Goal: Information Seeking & Learning: Learn about a topic

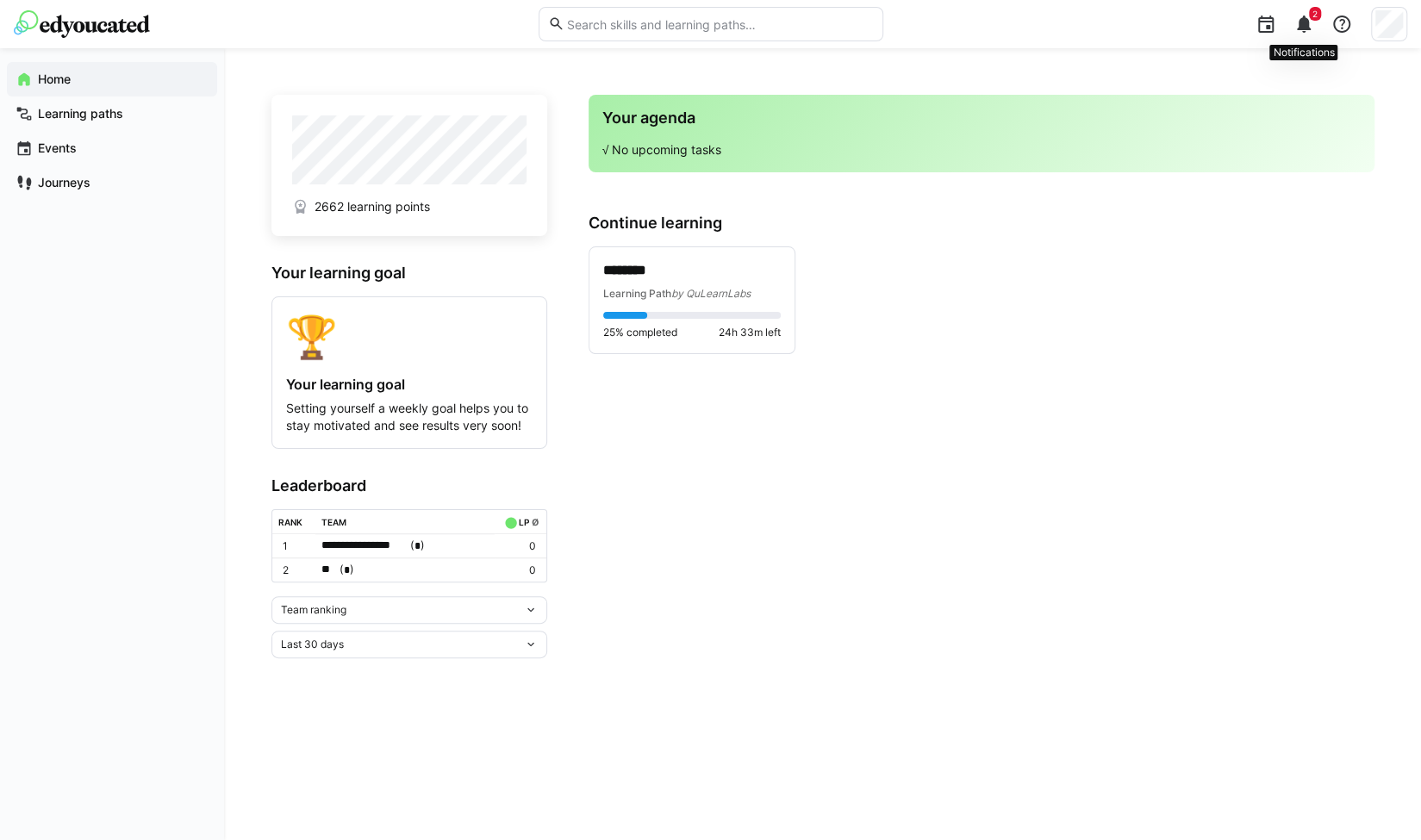
click at [1315, 17] on span "2" at bounding box center [1315, 14] width 5 height 10
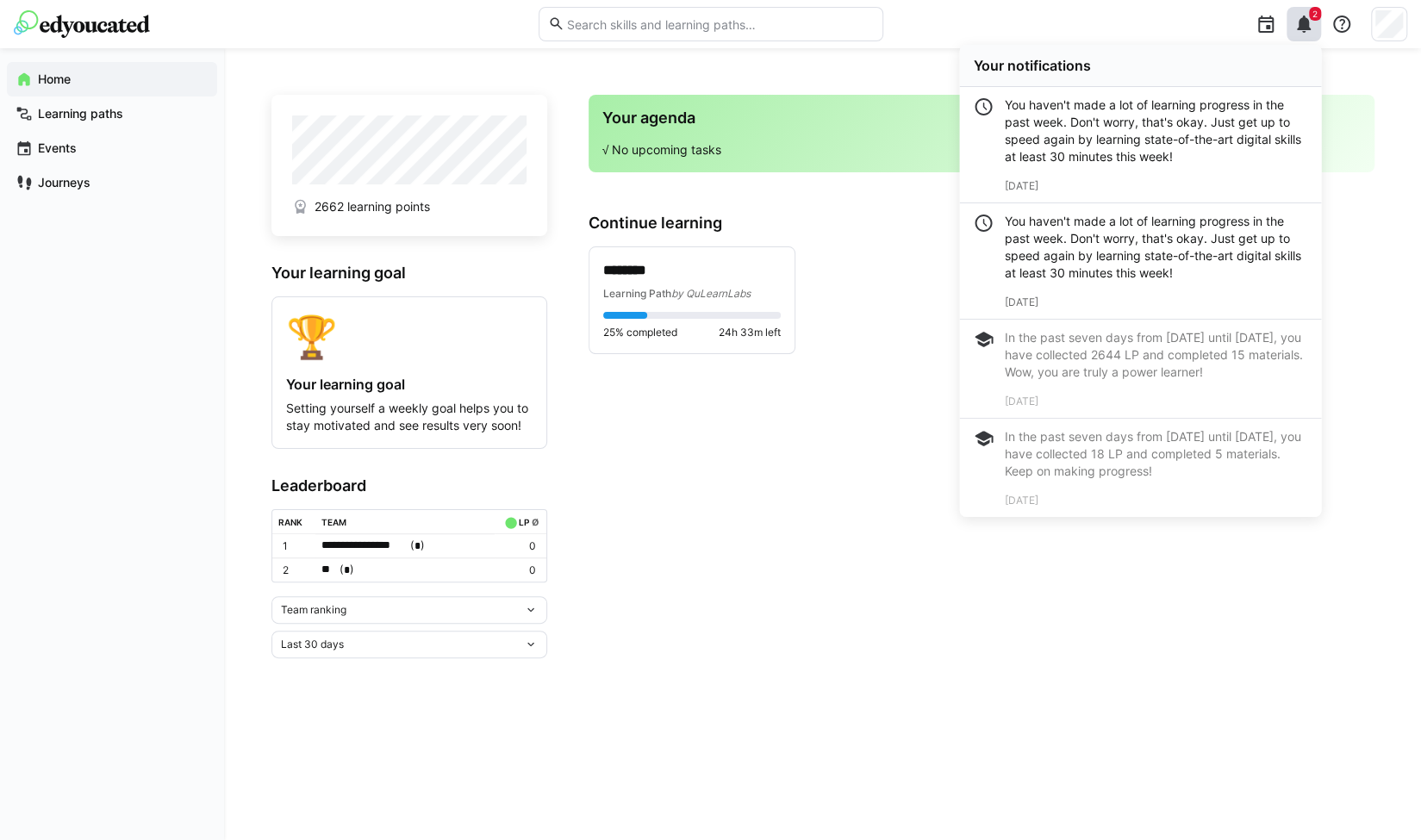
click at [853, 476] on app-home-right "Your agenda √ No upcoming tasks Continue learning ******** Learning Path by QuL…" at bounding box center [981, 376] width 786 height 564
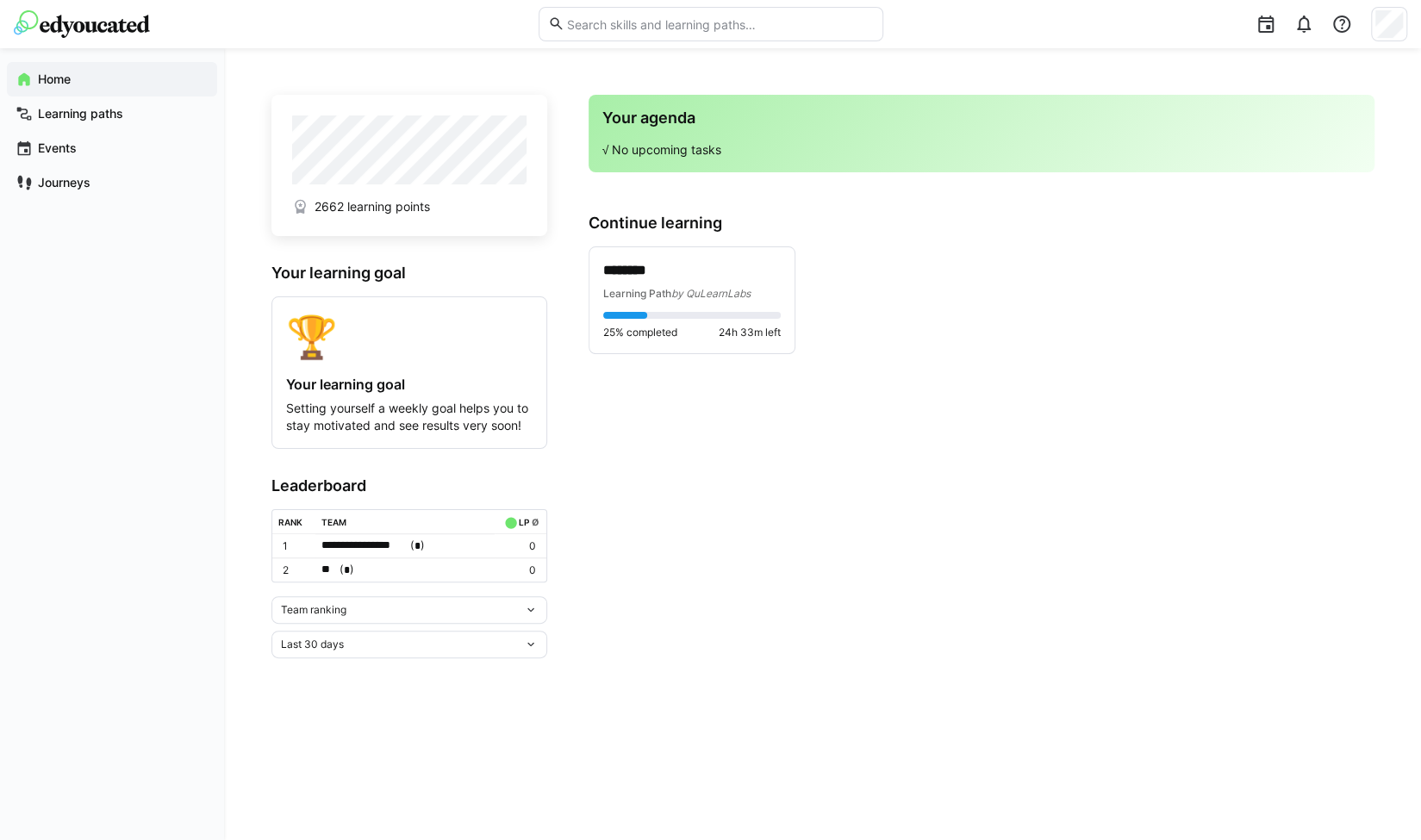
click at [482, 607] on div "Team ranking" at bounding box center [402, 610] width 243 height 12
click at [408, 676] on div "Individual ranking" at bounding box center [408, 675] width 256 height 14
click at [657, 319] on div "25% completed 24h 33m left" at bounding box center [692, 326] width 177 height 28
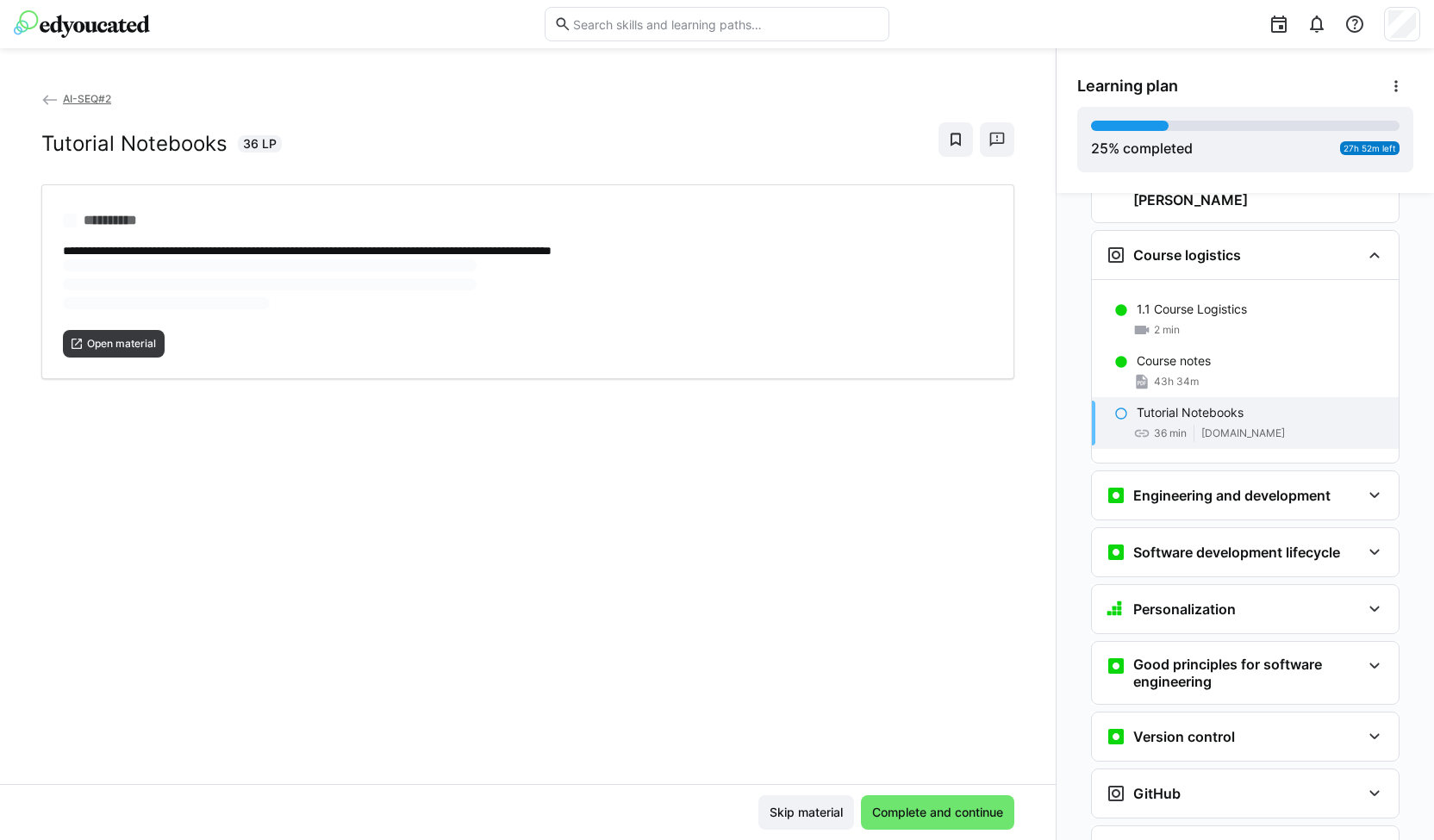
scroll to position [196, 0]
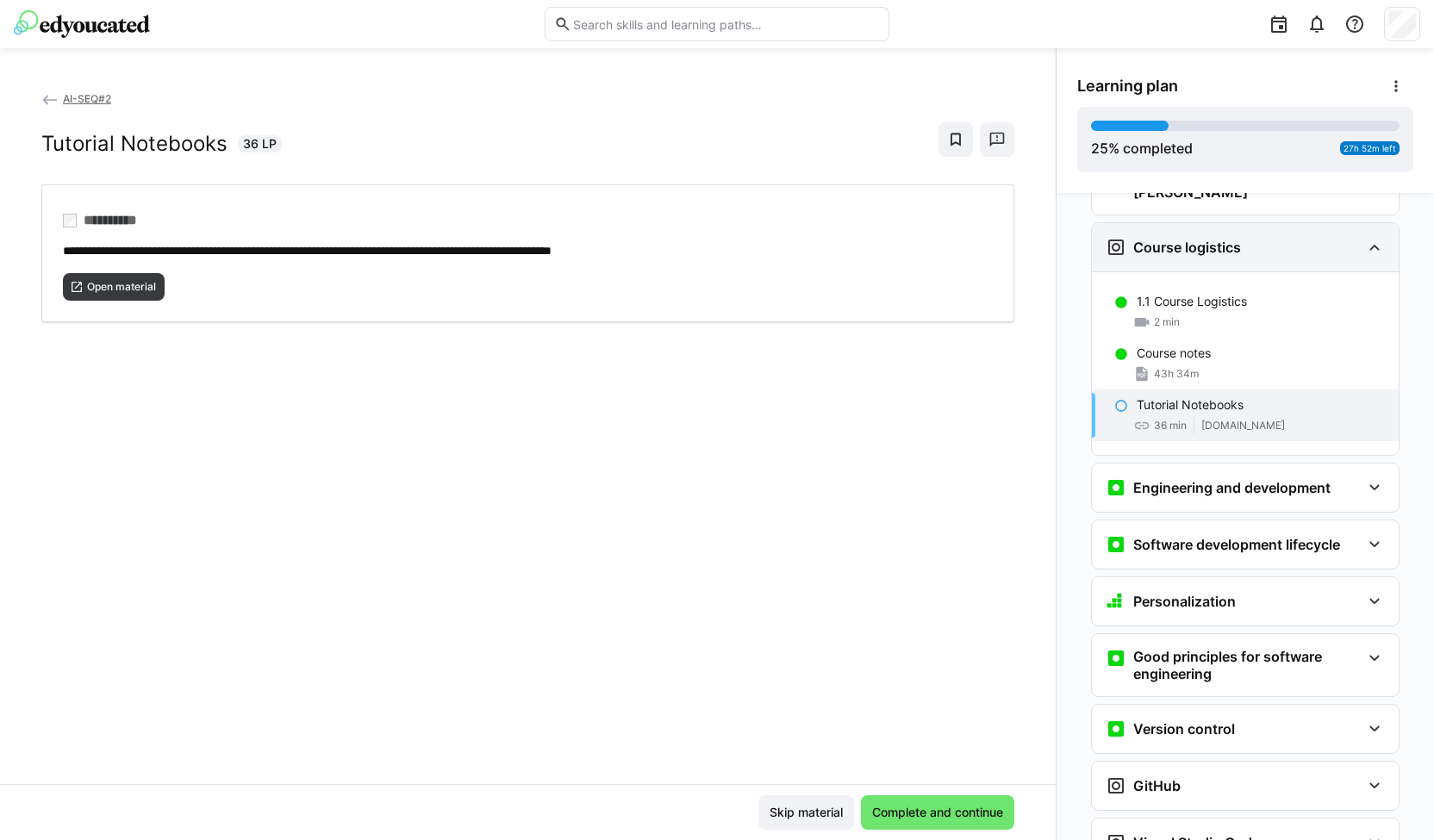
click at [1364, 237] on eds-icon at bounding box center [1375, 248] width 21 height 21
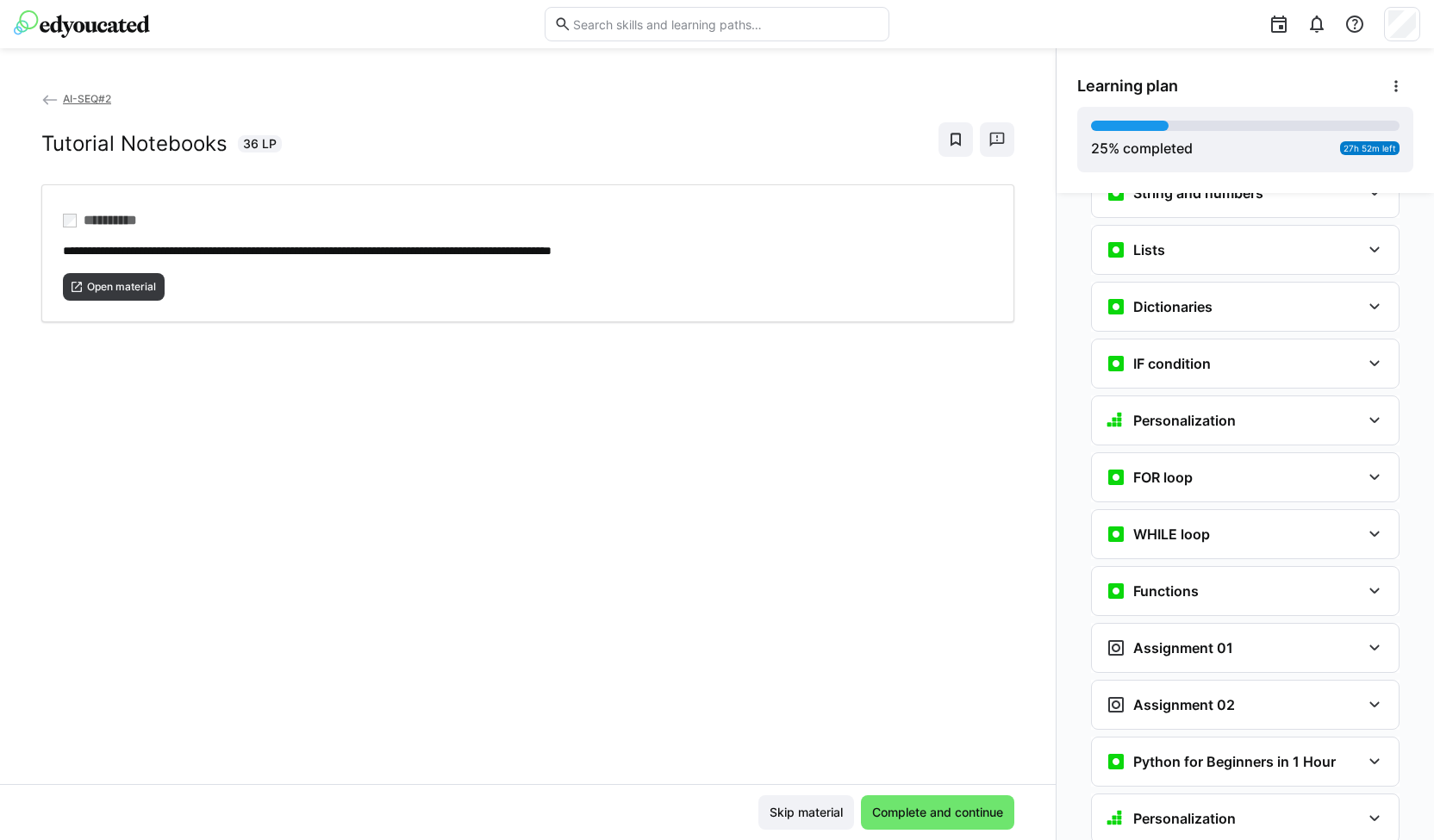
scroll to position [989, 0]
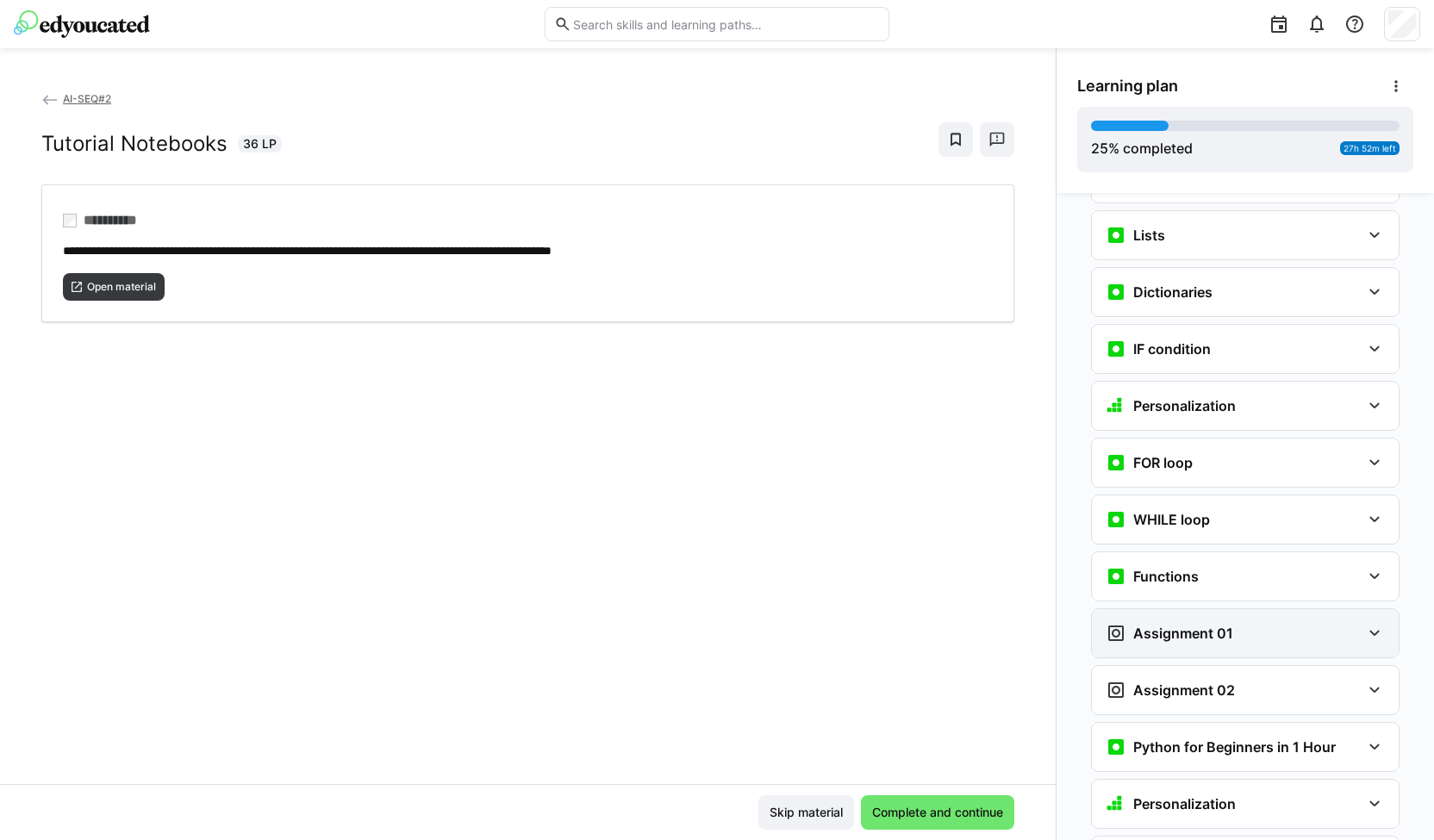
click at [1319, 623] on div "Assignment 01" at bounding box center [1233, 633] width 256 height 21
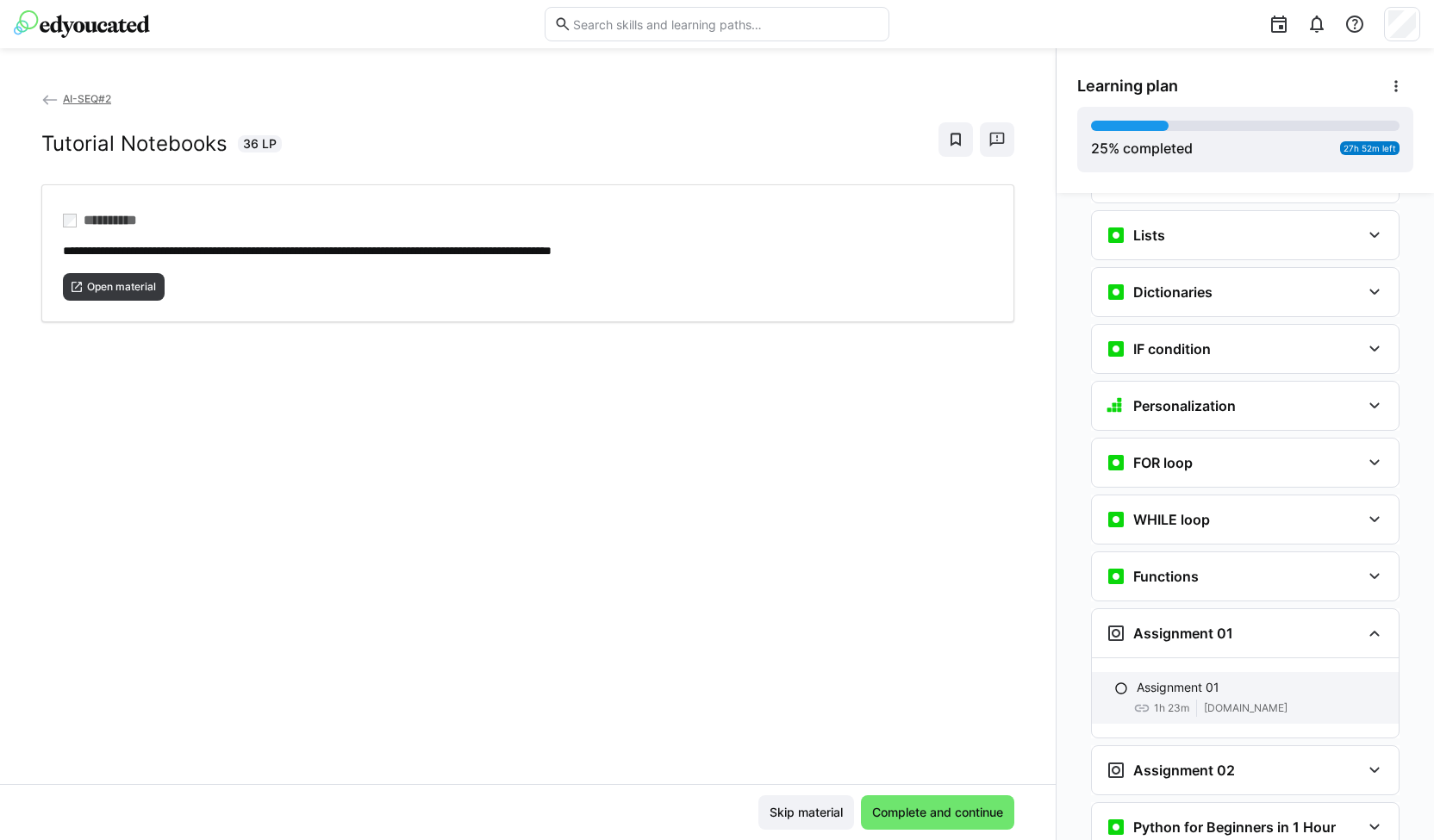
click at [1151, 678] on p "Assignment 01" at bounding box center [1178, 687] width 83 height 17
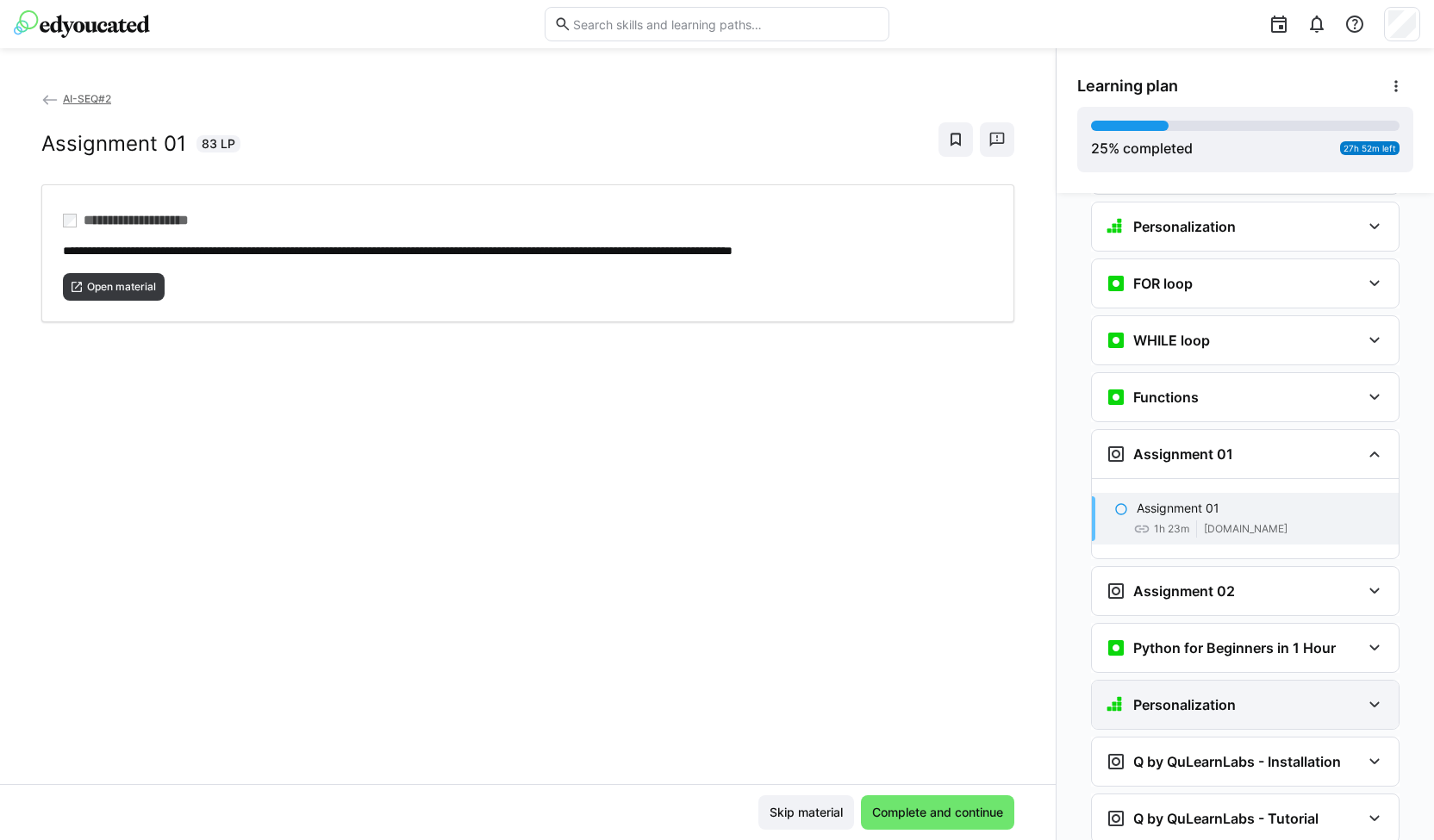
scroll to position [1165, 0]
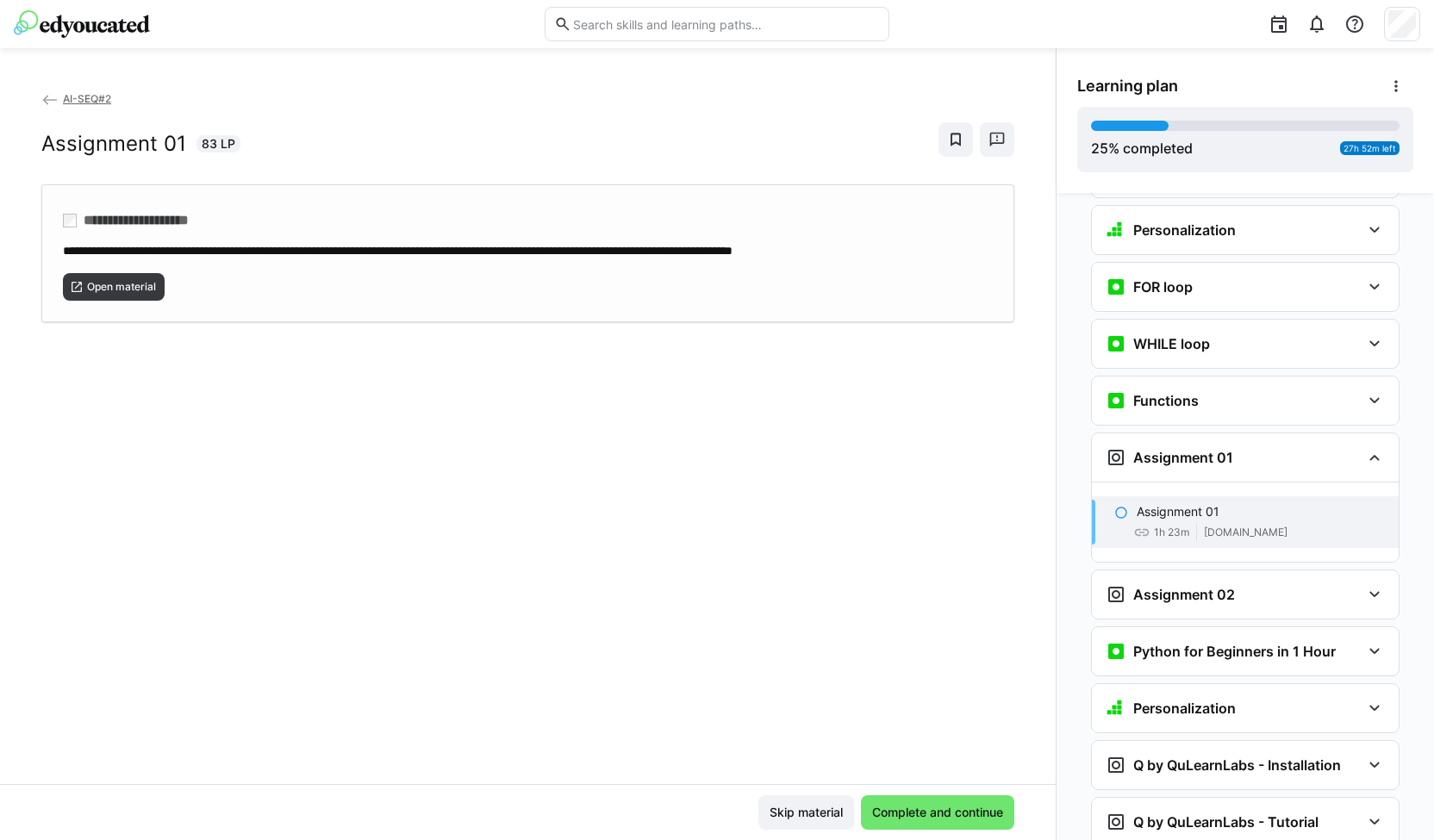
click at [141, 269] on div "Open material" at bounding box center [528, 281] width 930 height 42
click at [1195, 585] on h3 "Assignment 02" at bounding box center [1184, 594] width 102 height 17
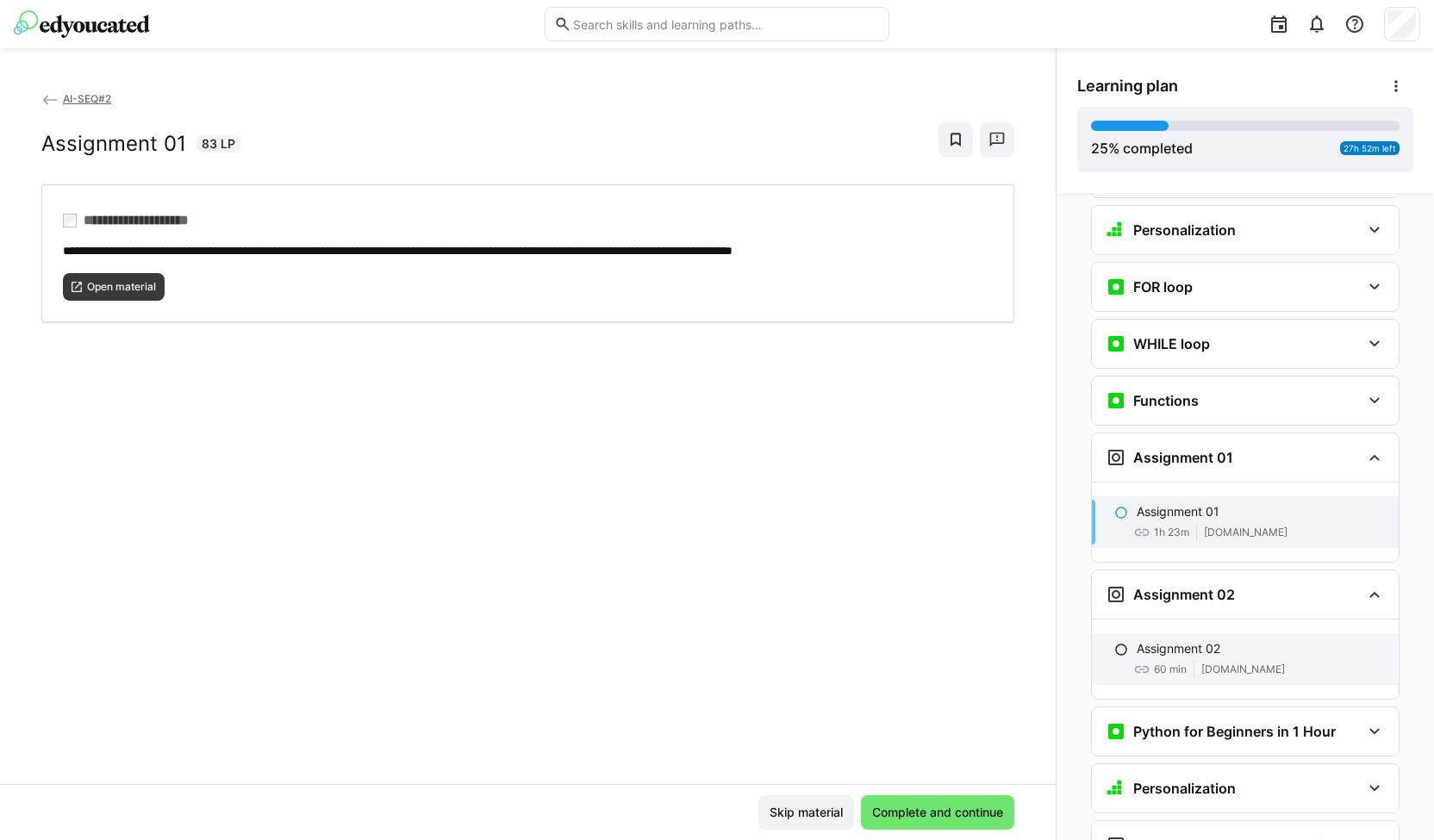
click at [1185, 640] on p "Assignment 02" at bounding box center [1178, 649] width 83 height 17
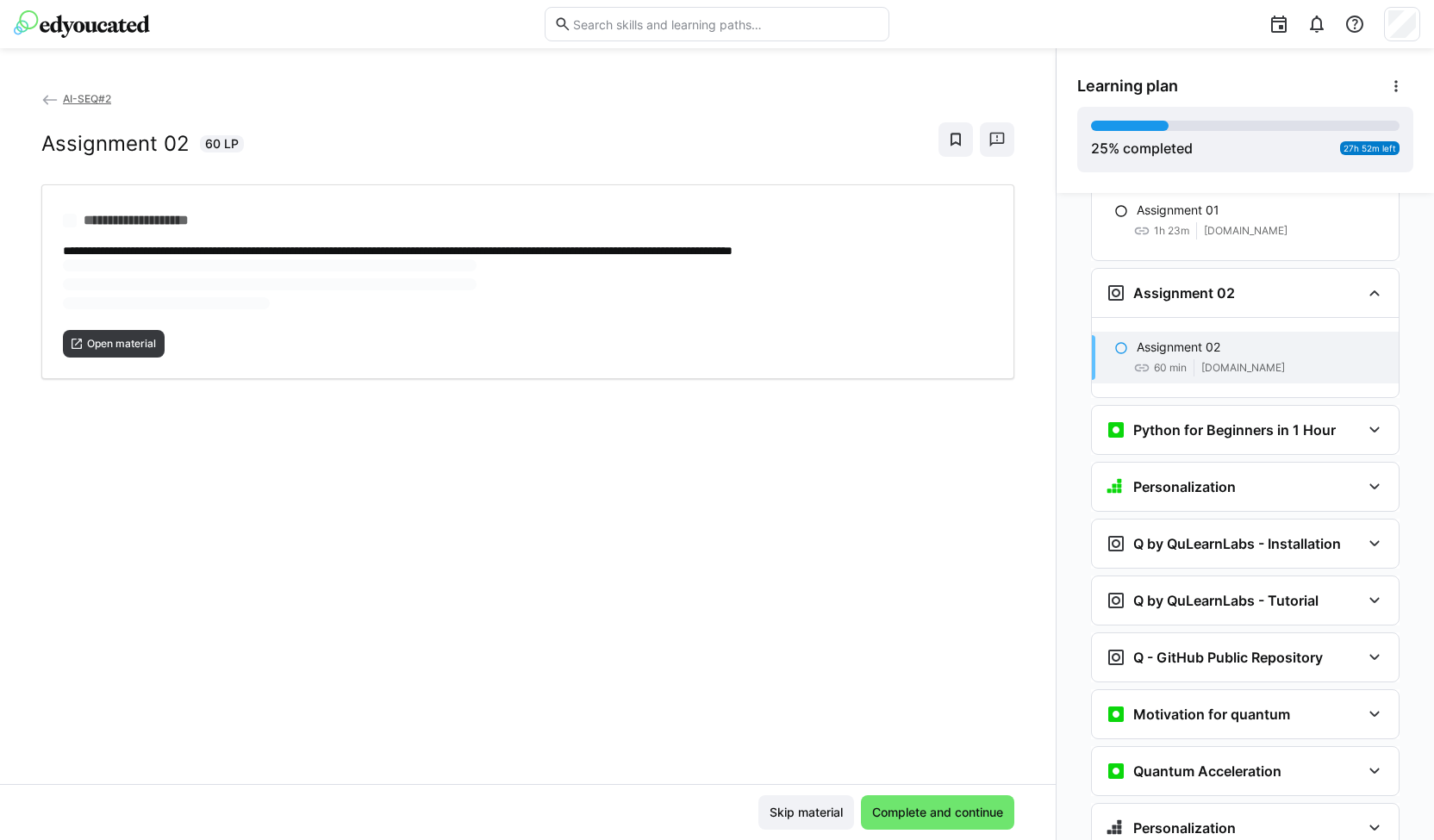
scroll to position [1485, 0]
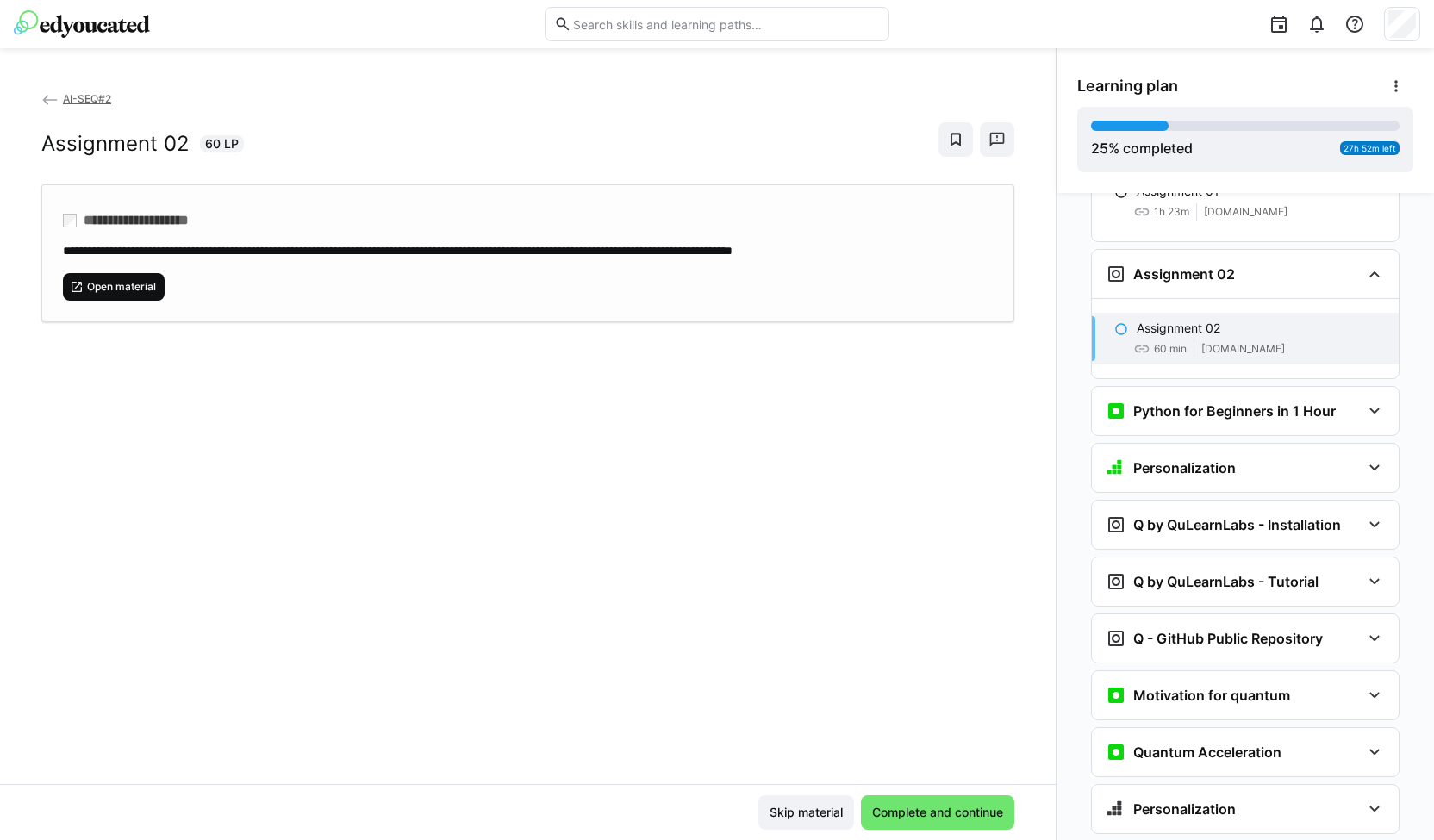
click at [140, 273] on span "Open material" at bounding box center [113, 287] width 102 height 28
click at [1263, 516] on h3 "Q by QuLearnLabs - Installation" at bounding box center [1237, 525] width 208 height 17
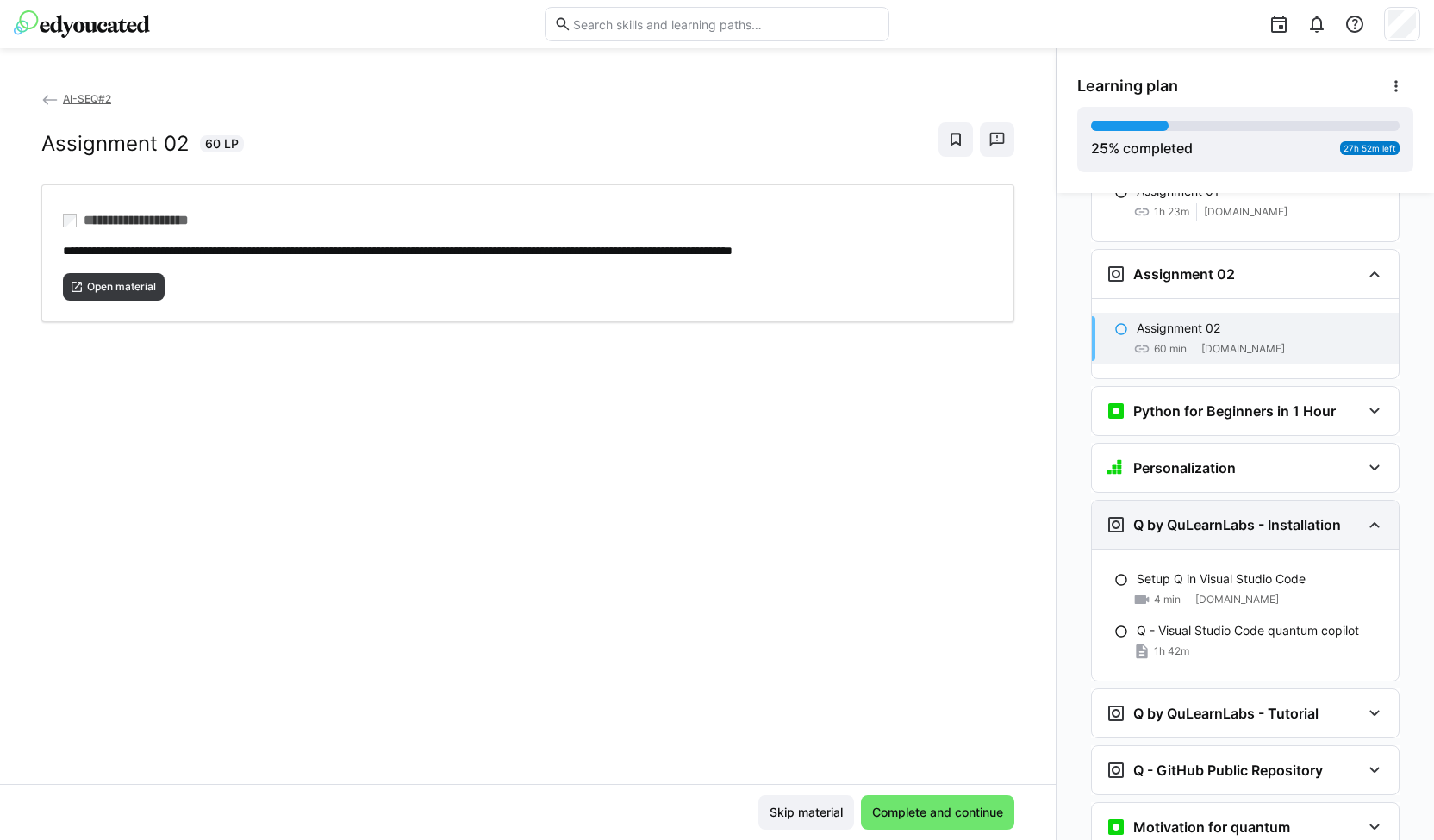
click at [1263, 516] on h3 "Q by QuLearnLabs - Installation" at bounding box center [1237, 525] width 208 height 17
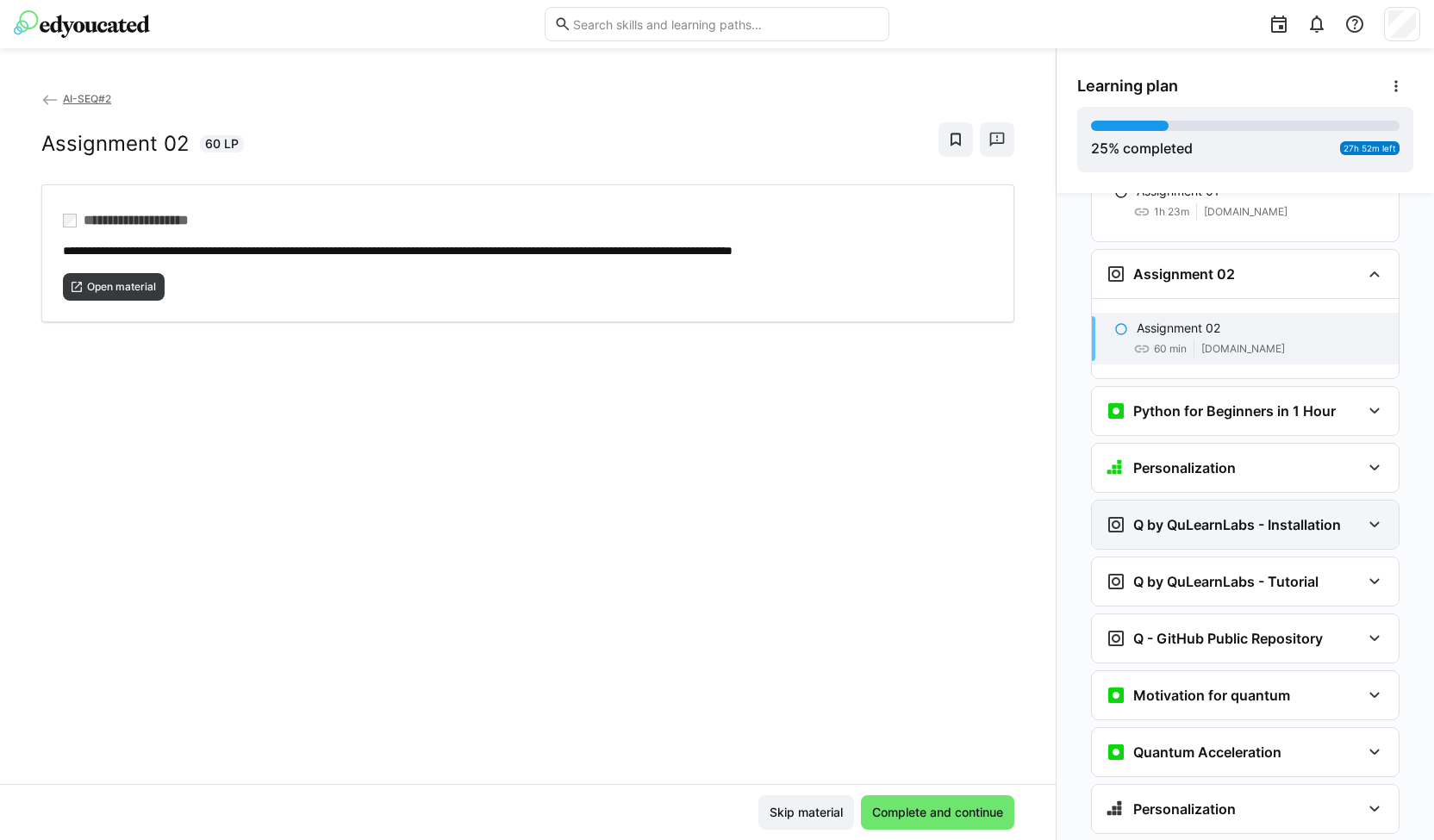
click at [1263, 516] on h3 "Q by QuLearnLabs - Installation" at bounding box center [1237, 525] width 208 height 17
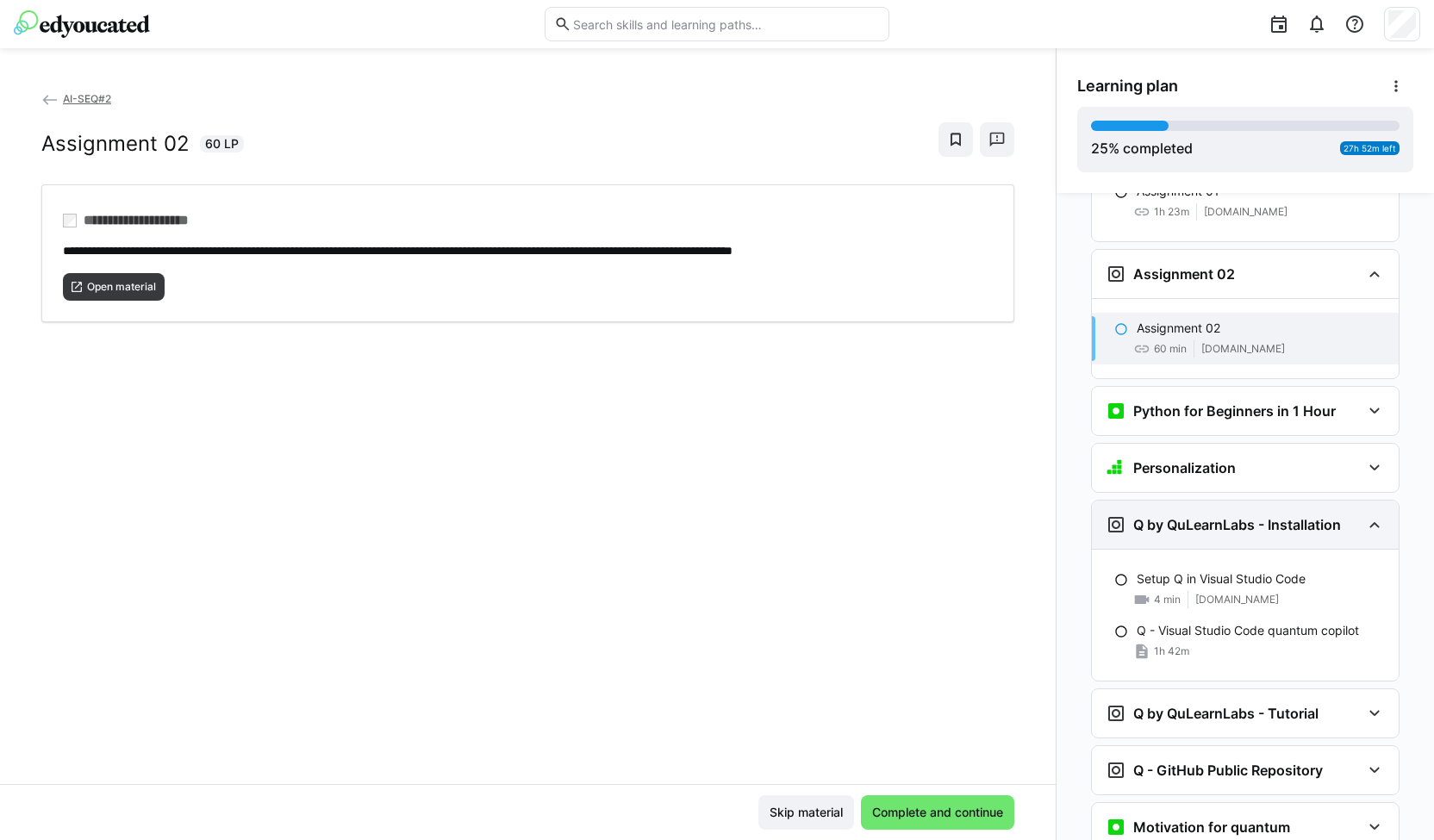
click at [1263, 516] on h3 "Q by QuLearnLabs - Installation" at bounding box center [1237, 525] width 208 height 17
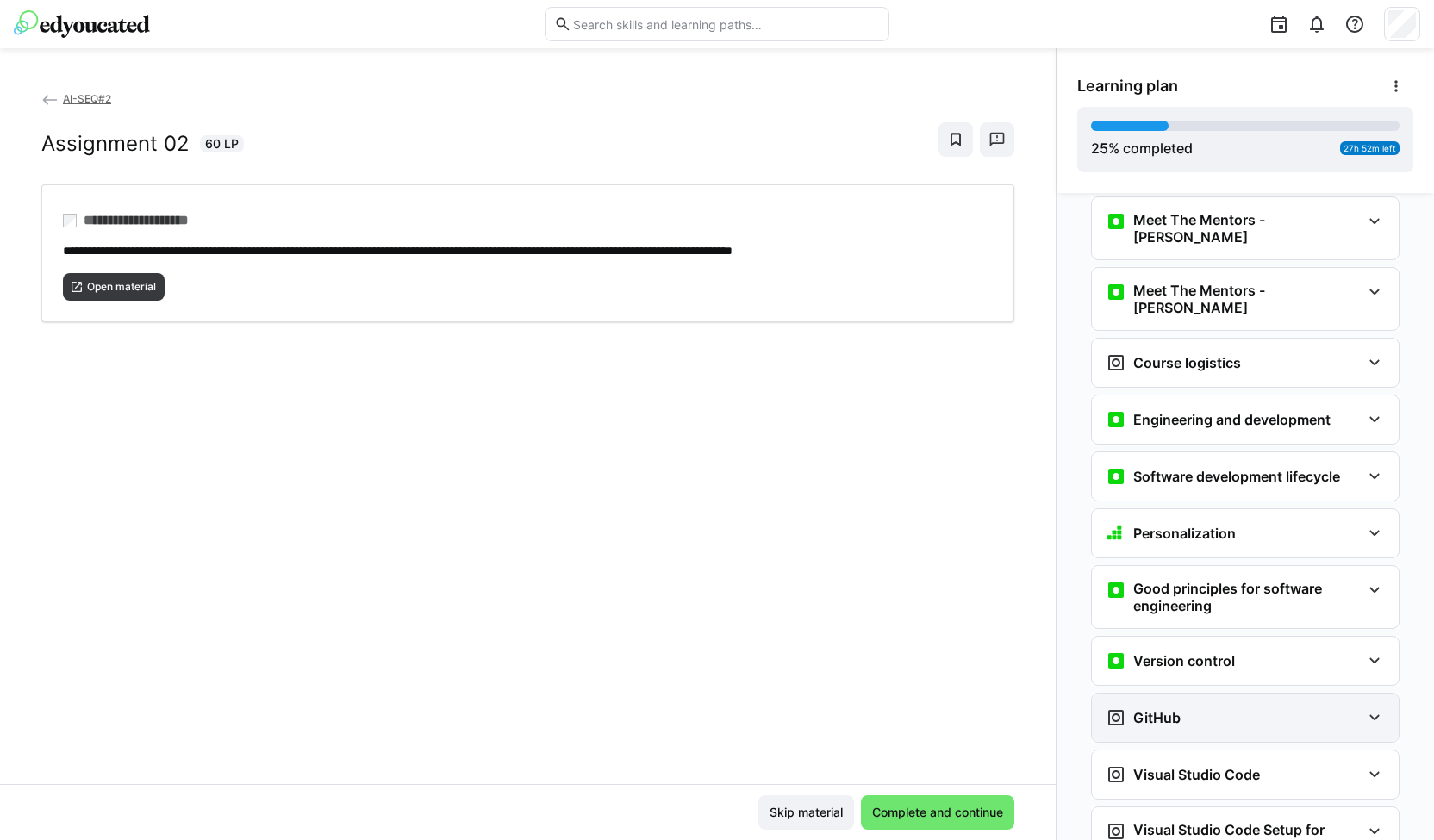
scroll to position [76, 0]
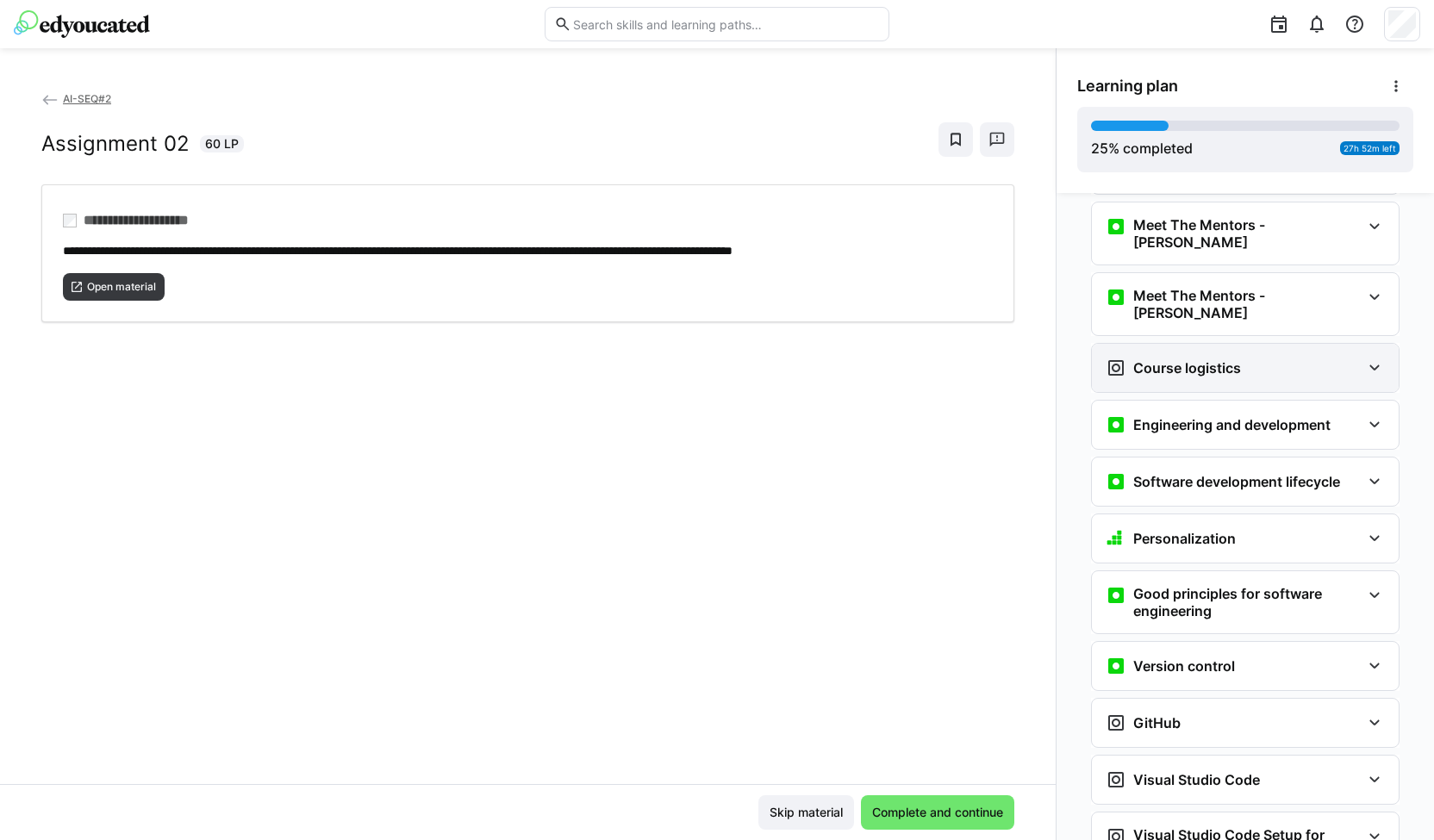
click at [1232, 358] on div "Course logistics" at bounding box center [1233, 368] width 256 height 21
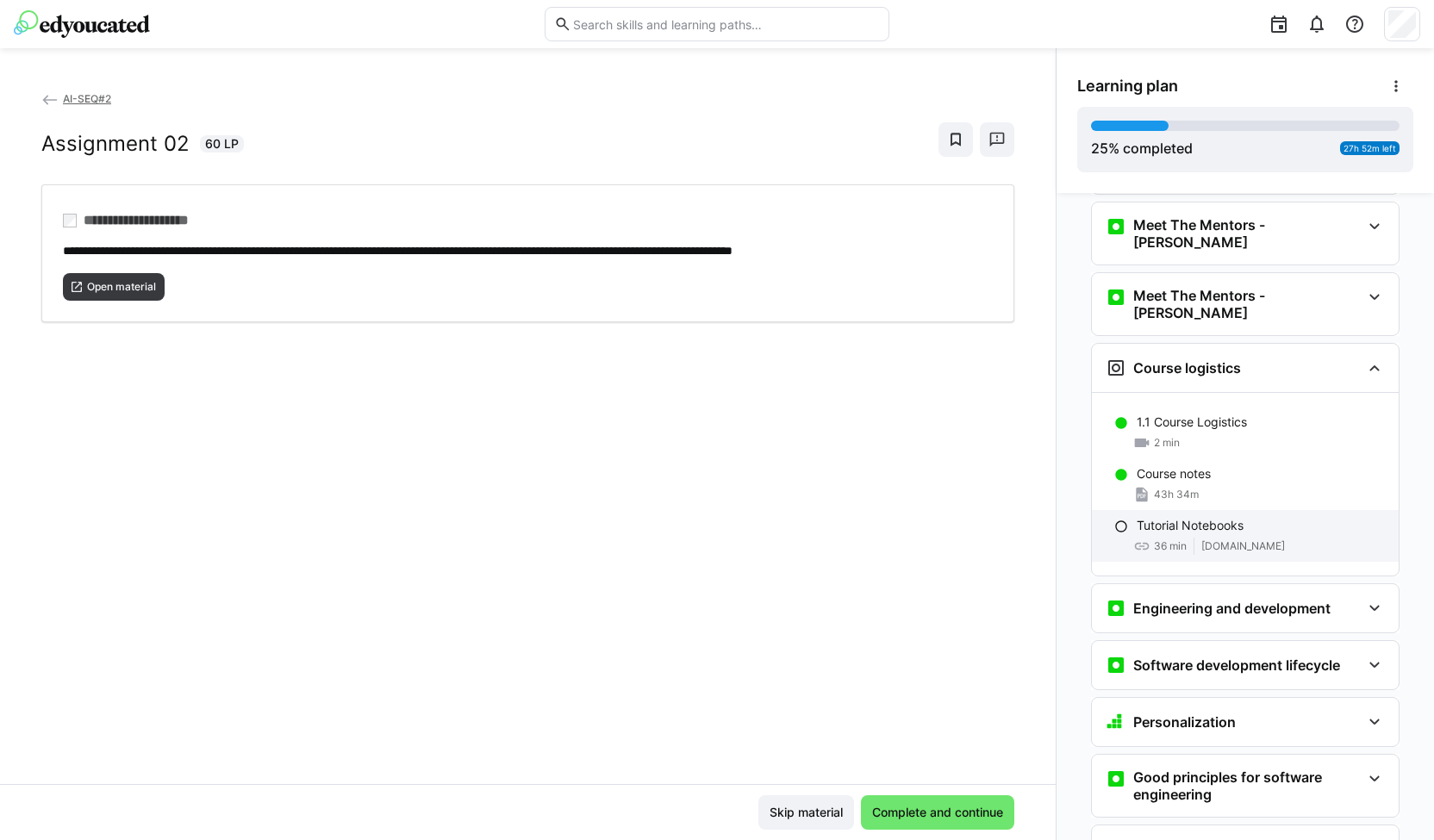
click at [1178, 517] on p "Tutorial Notebooks" at bounding box center [1190, 526] width 107 height 17
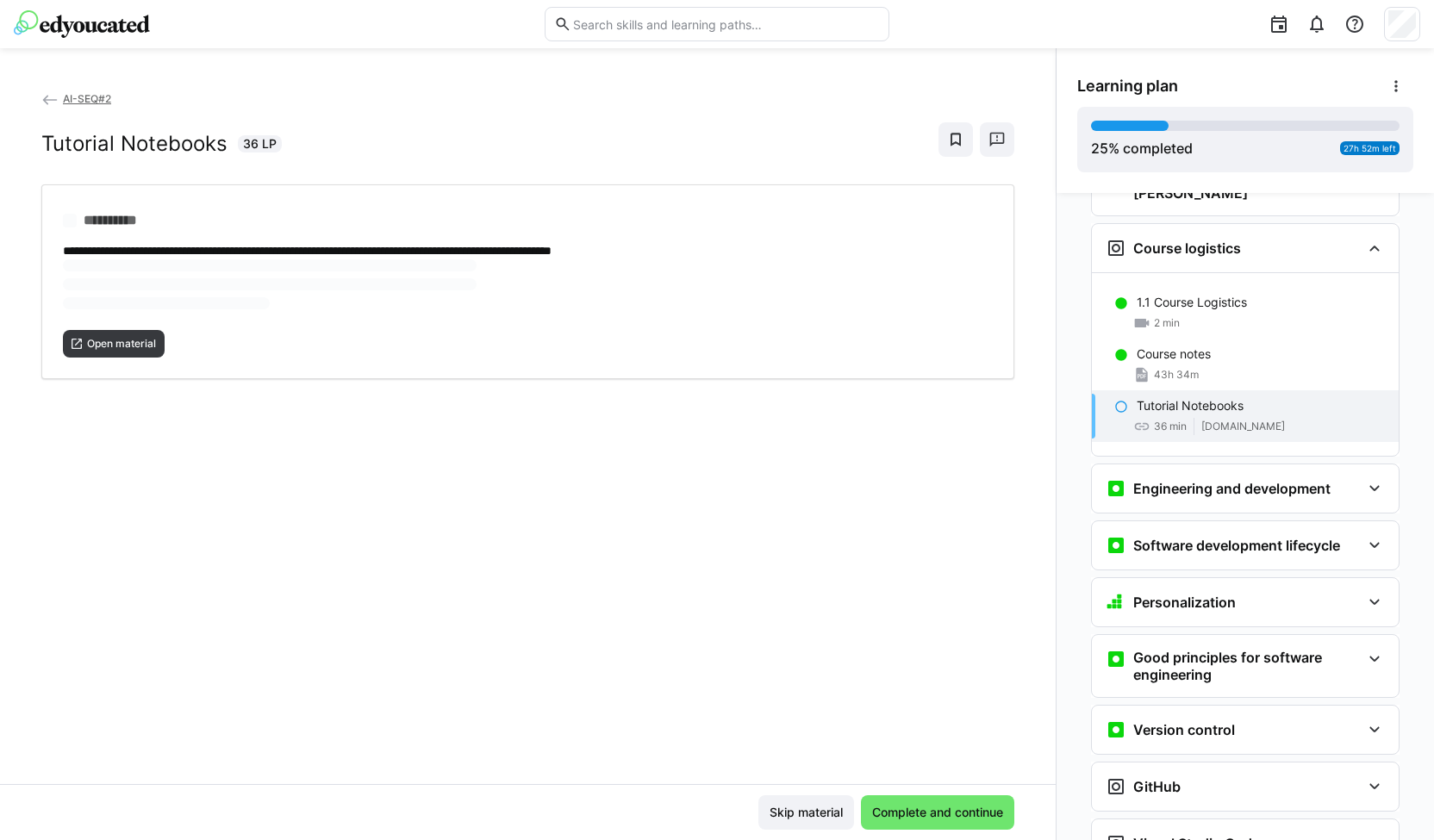
scroll to position [196, 0]
click at [143, 274] on span "Open material" at bounding box center [113, 287] width 102 height 28
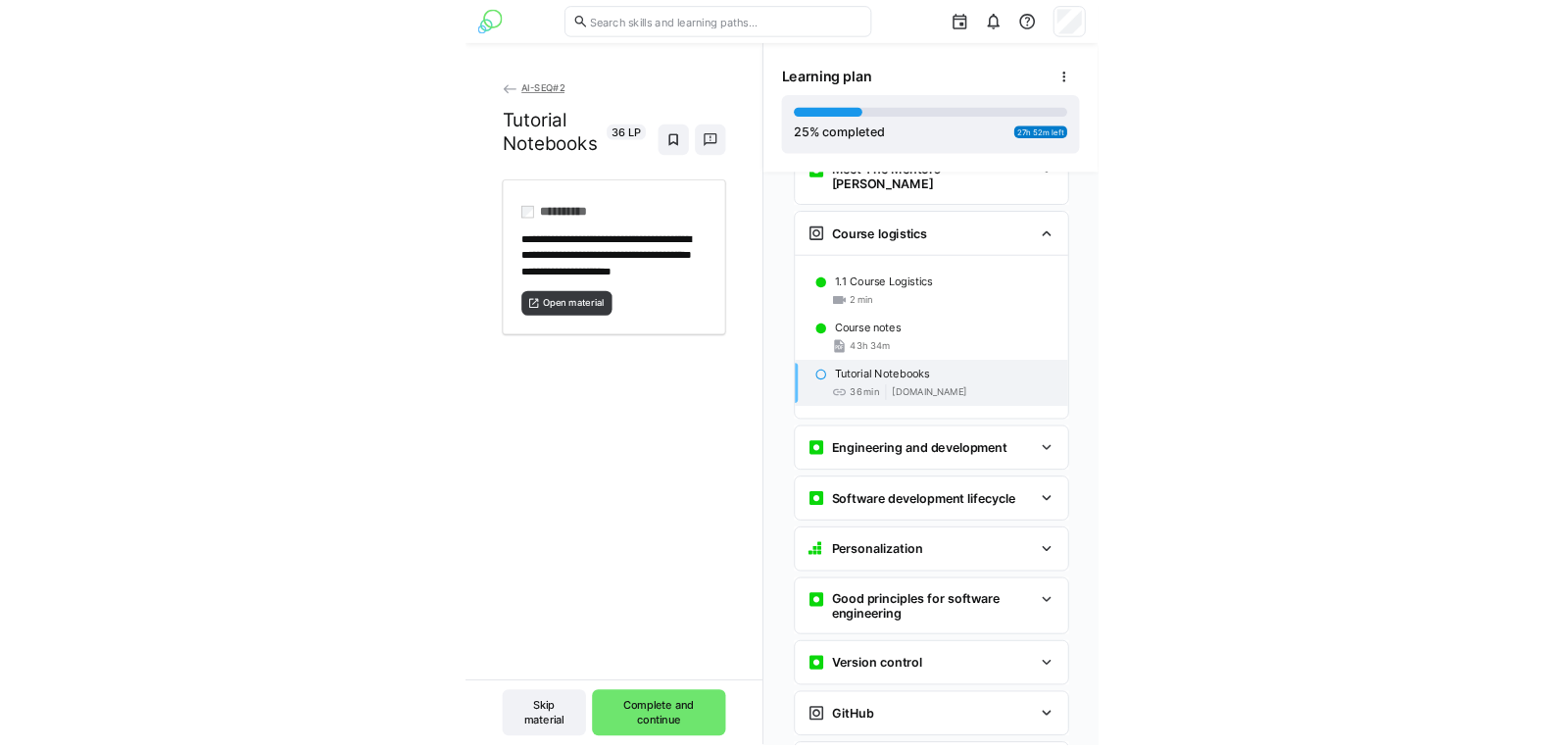
scroll to position [207, 0]
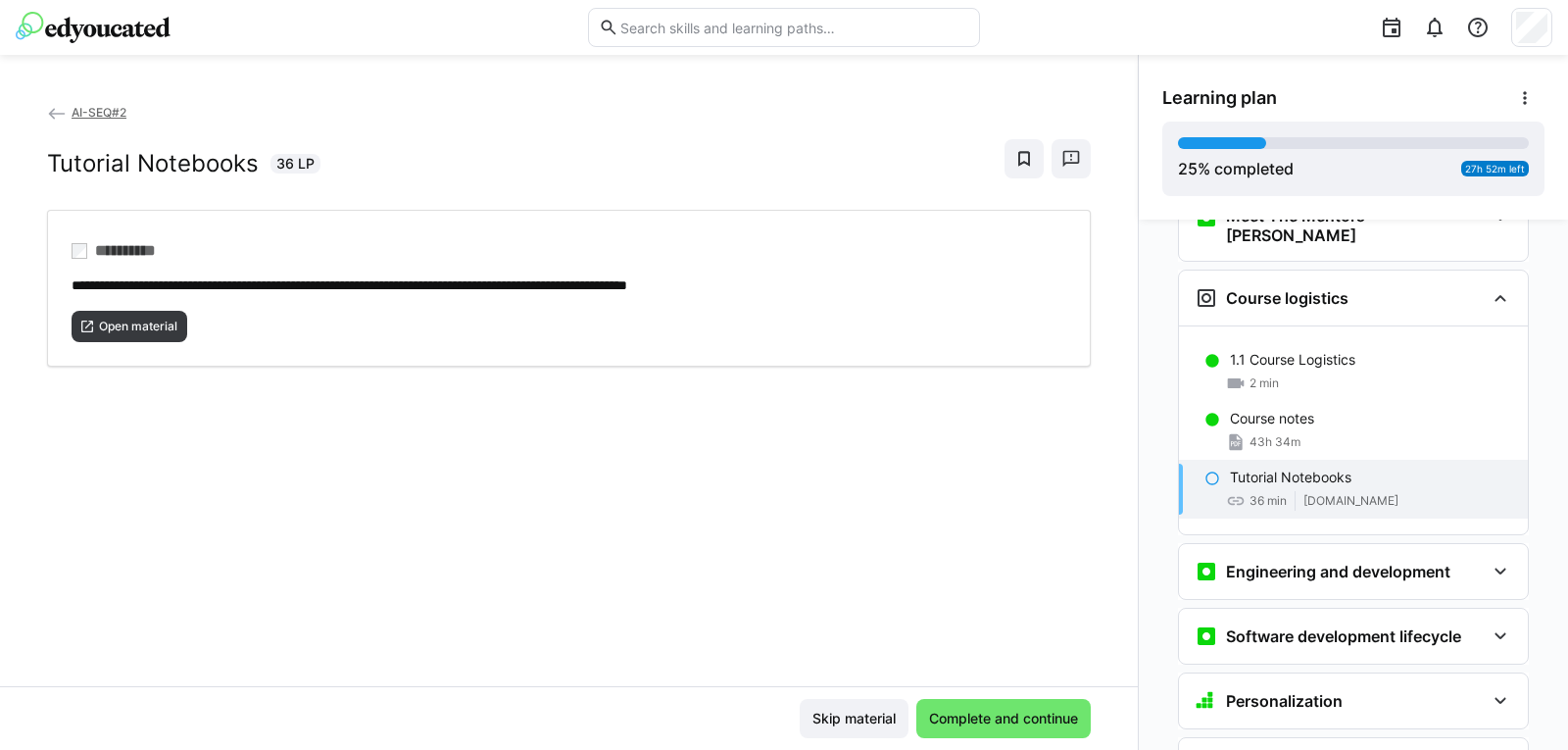
click at [1204, 470] on eds-icon at bounding box center [1212, 478] width 16 height 16
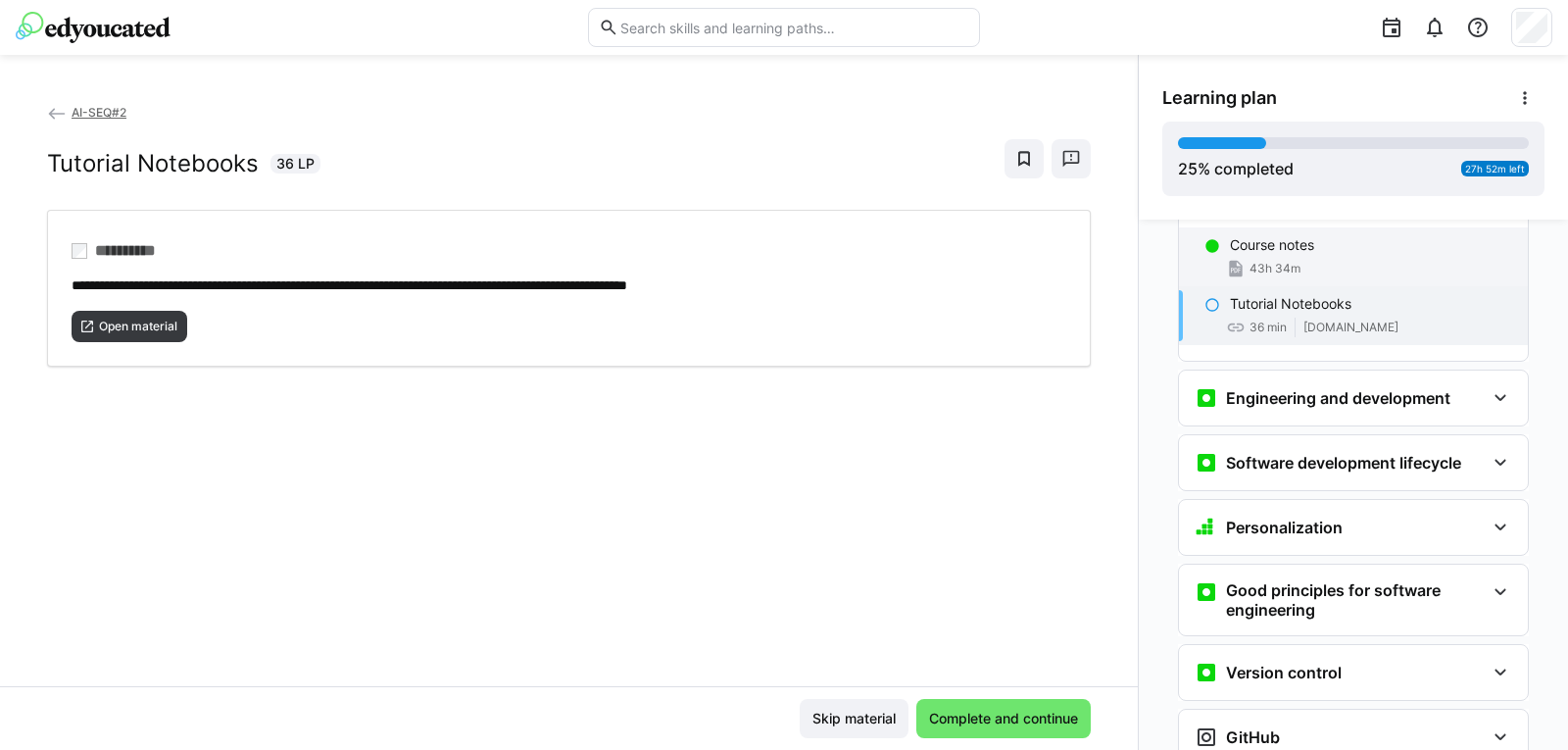
scroll to position [381, 0]
click at [1204, 296] on eds-icon at bounding box center [1212, 304] width 16 height 16
drag, startPoint x: 1239, startPoint y: 280, endPoint x: 716, endPoint y: 390, distance: 534.4
click at [716, 390] on div "**********" at bounding box center [568, 393] width 1137 height 584
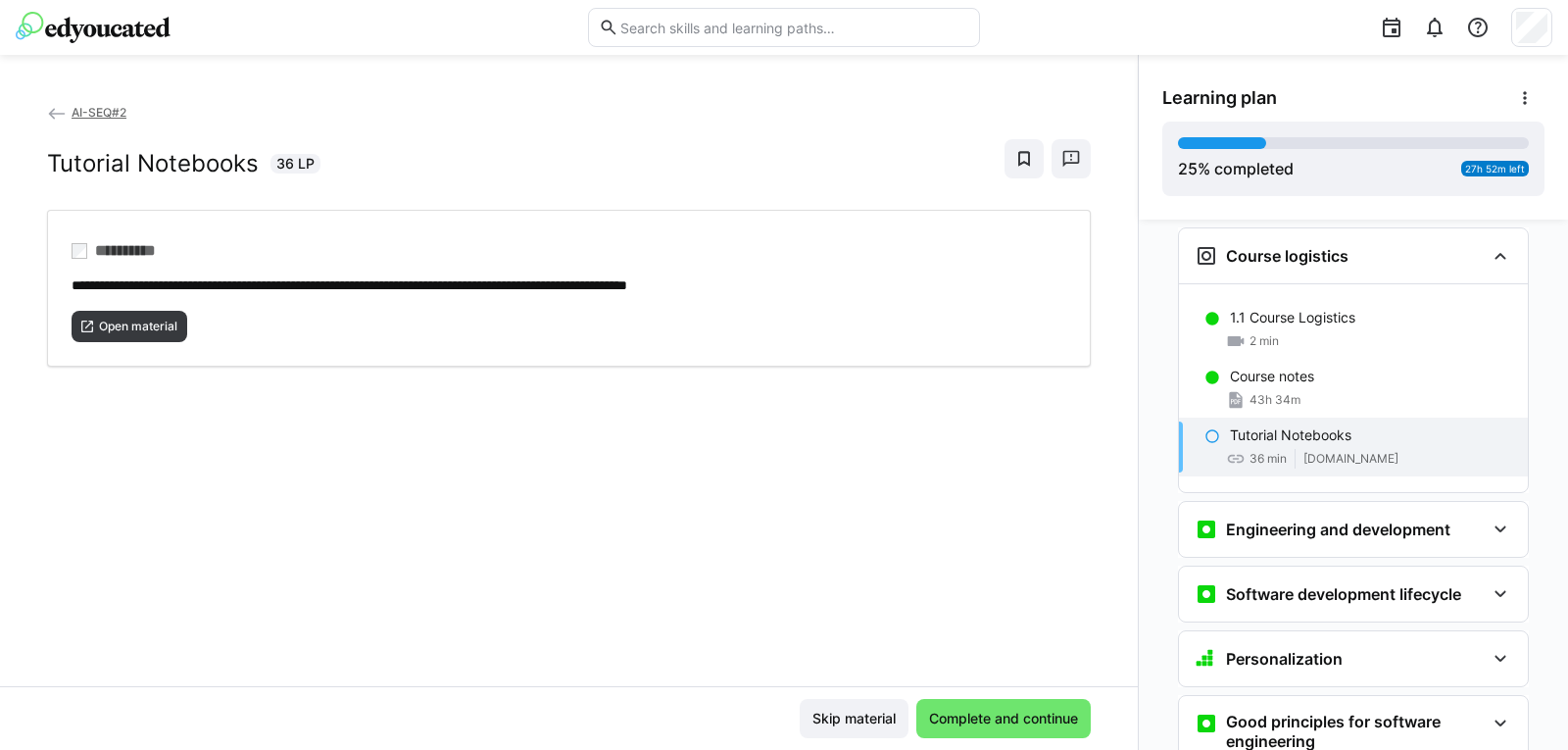
scroll to position [248, 0]
click at [1264, 368] on p "Course notes" at bounding box center [1272, 377] width 84 height 20
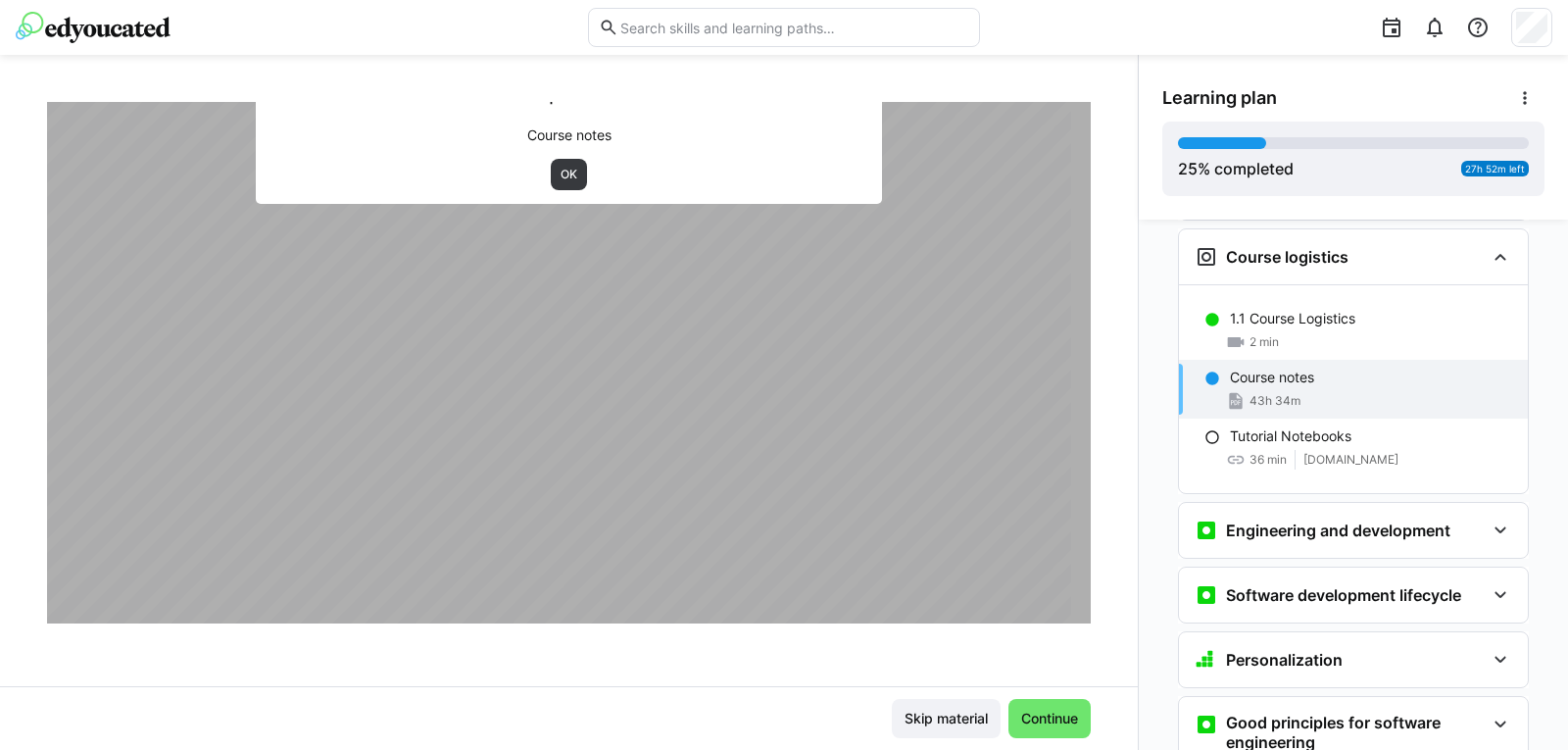
scroll to position [442, 0]
click at [1303, 426] on p "Tutorial Notebooks" at bounding box center [1290, 436] width 122 height 20
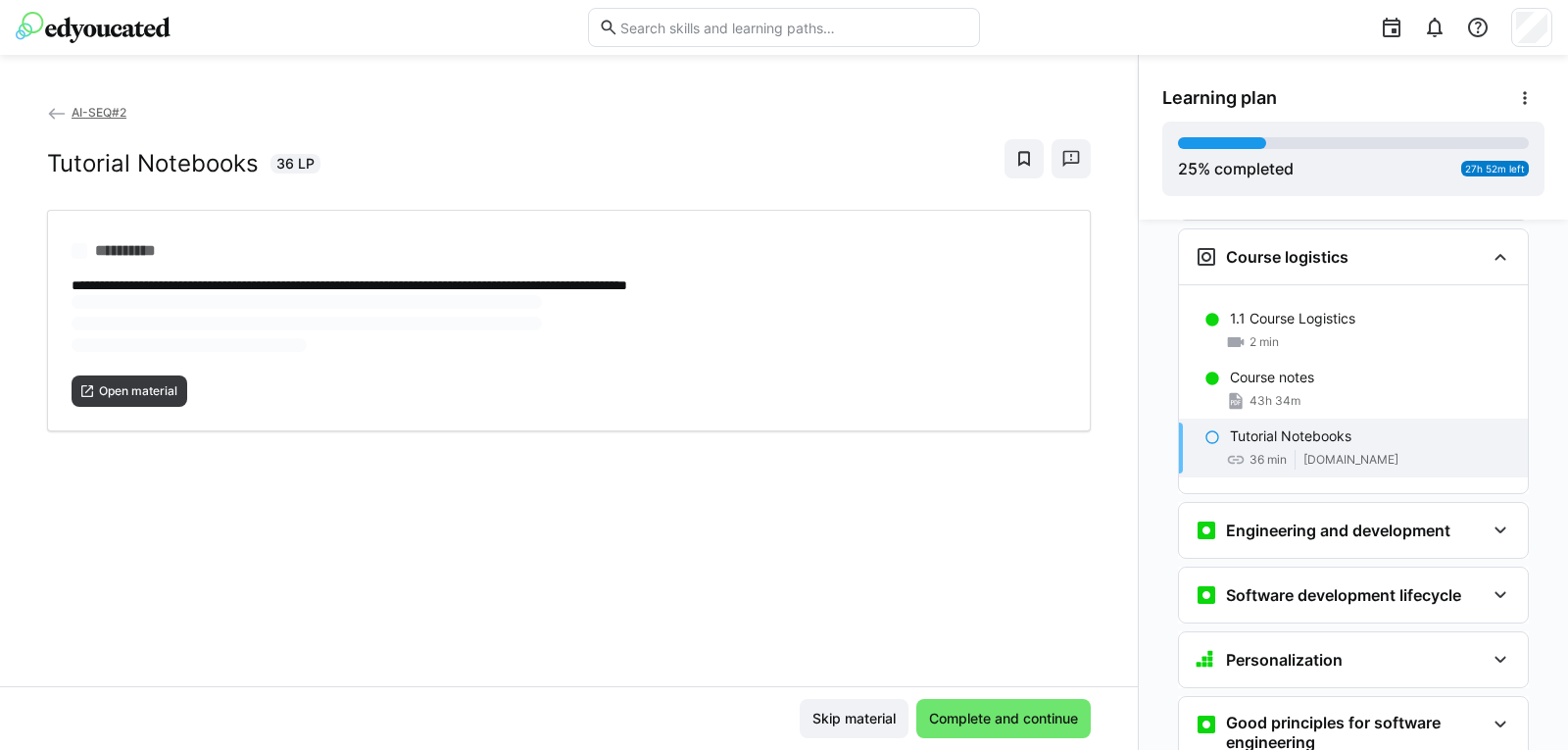
scroll to position [0, 0]
click at [933, 715] on span "Complete and continue" at bounding box center [1003, 718] width 155 height 20
click at [1281, 450] on div "36 min [DOMAIN_NAME]" at bounding box center [1371, 459] width 283 height 20
click at [161, 318] on span "Open material" at bounding box center [137, 326] width 82 height 16
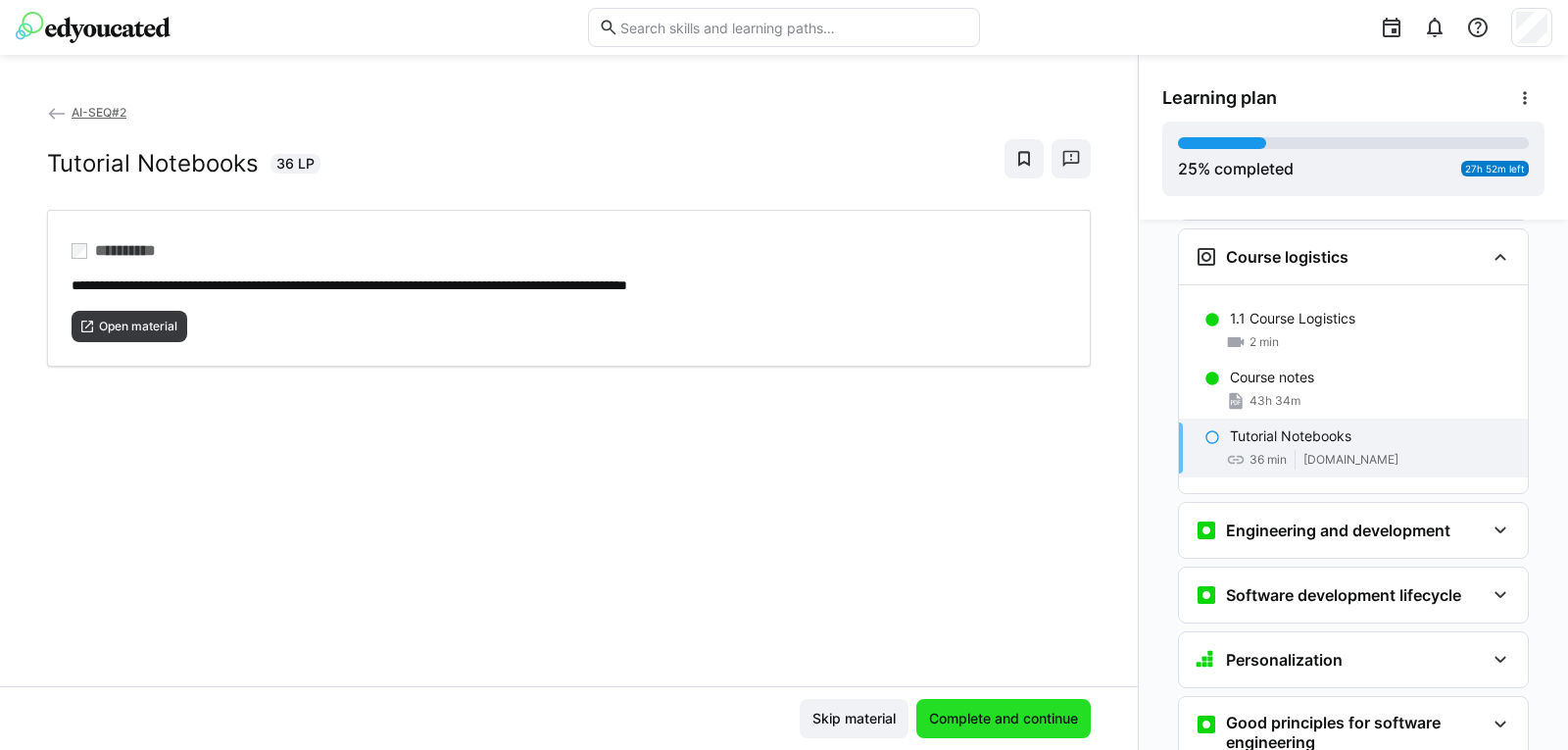
click at [986, 707] on span "Complete and continue" at bounding box center [1003, 718] width 175 height 40
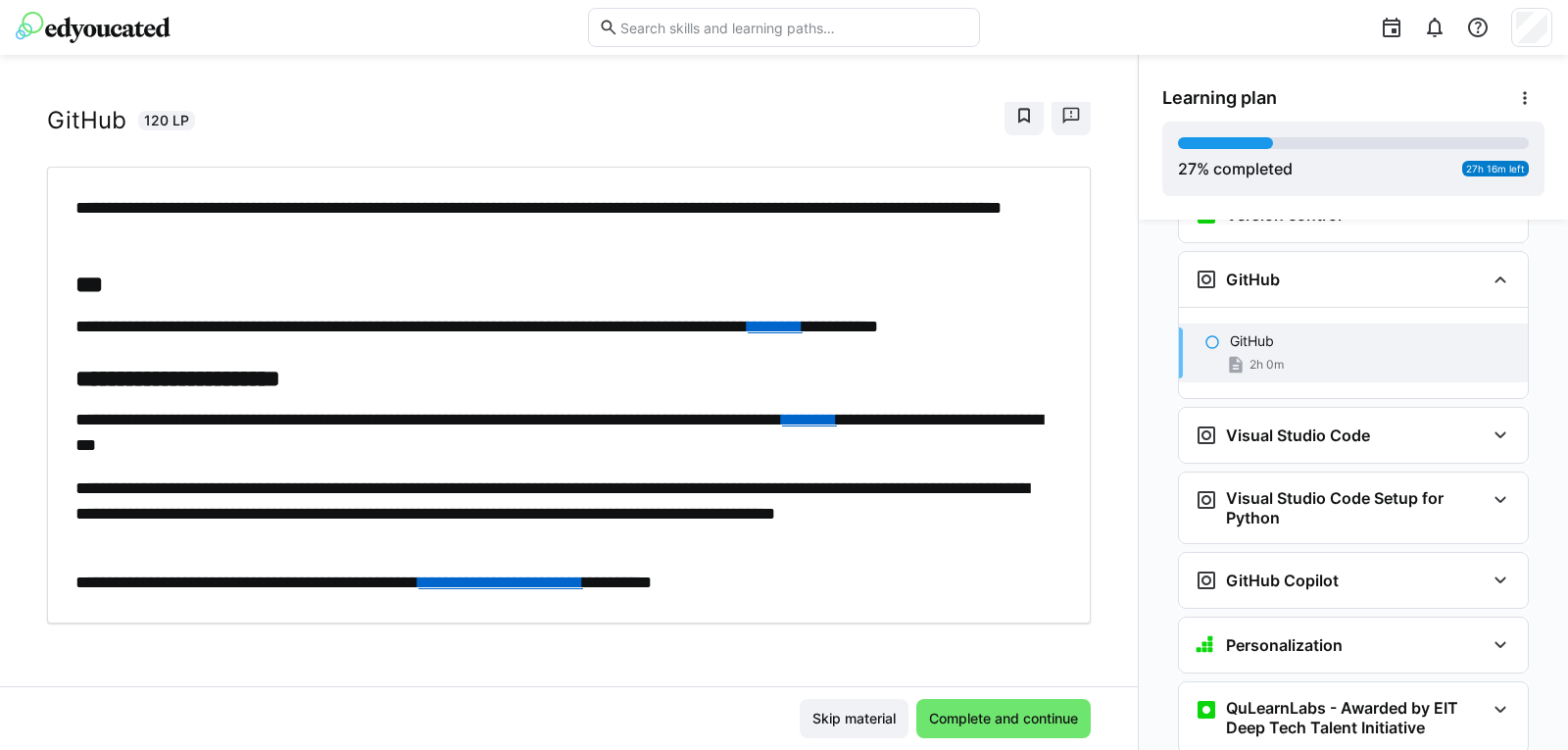
scroll to position [43, 0]
click at [583, 583] on link "**********" at bounding box center [500, 582] width 165 height 18
click at [802, 328] on link "********" at bounding box center [776, 326] width 55 height 18
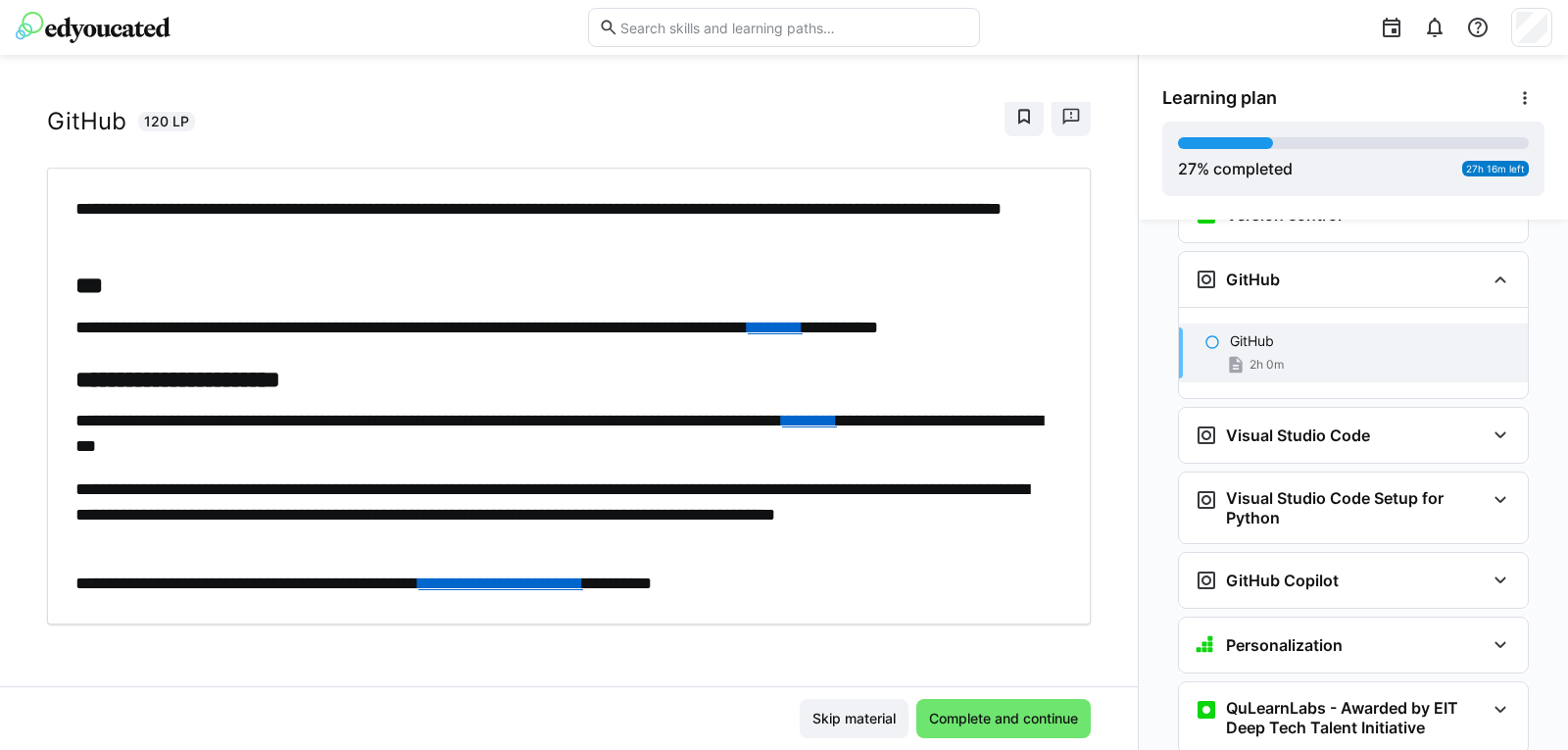
click at [837, 419] on link "********" at bounding box center [809, 421] width 55 height 18
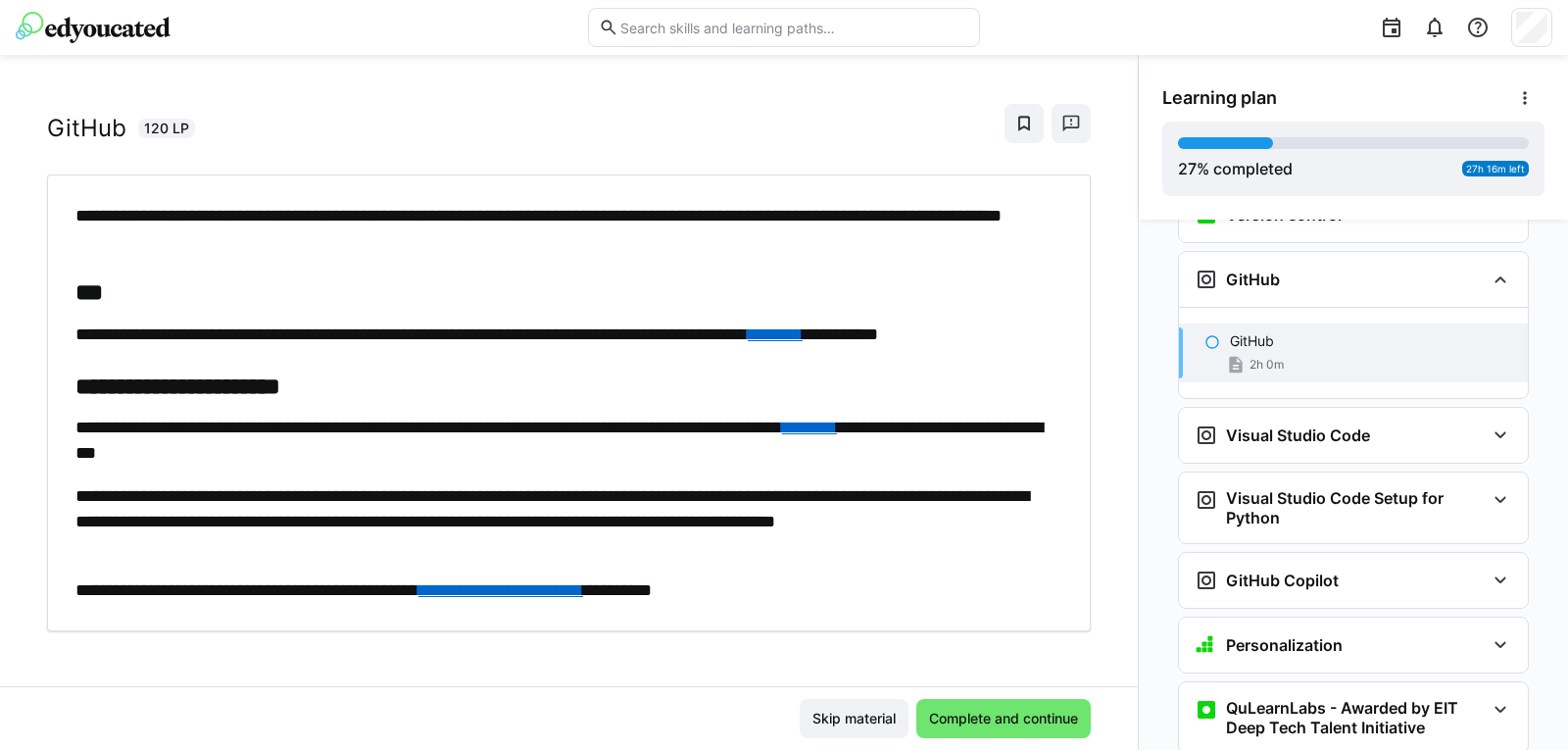
scroll to position [44, 0]
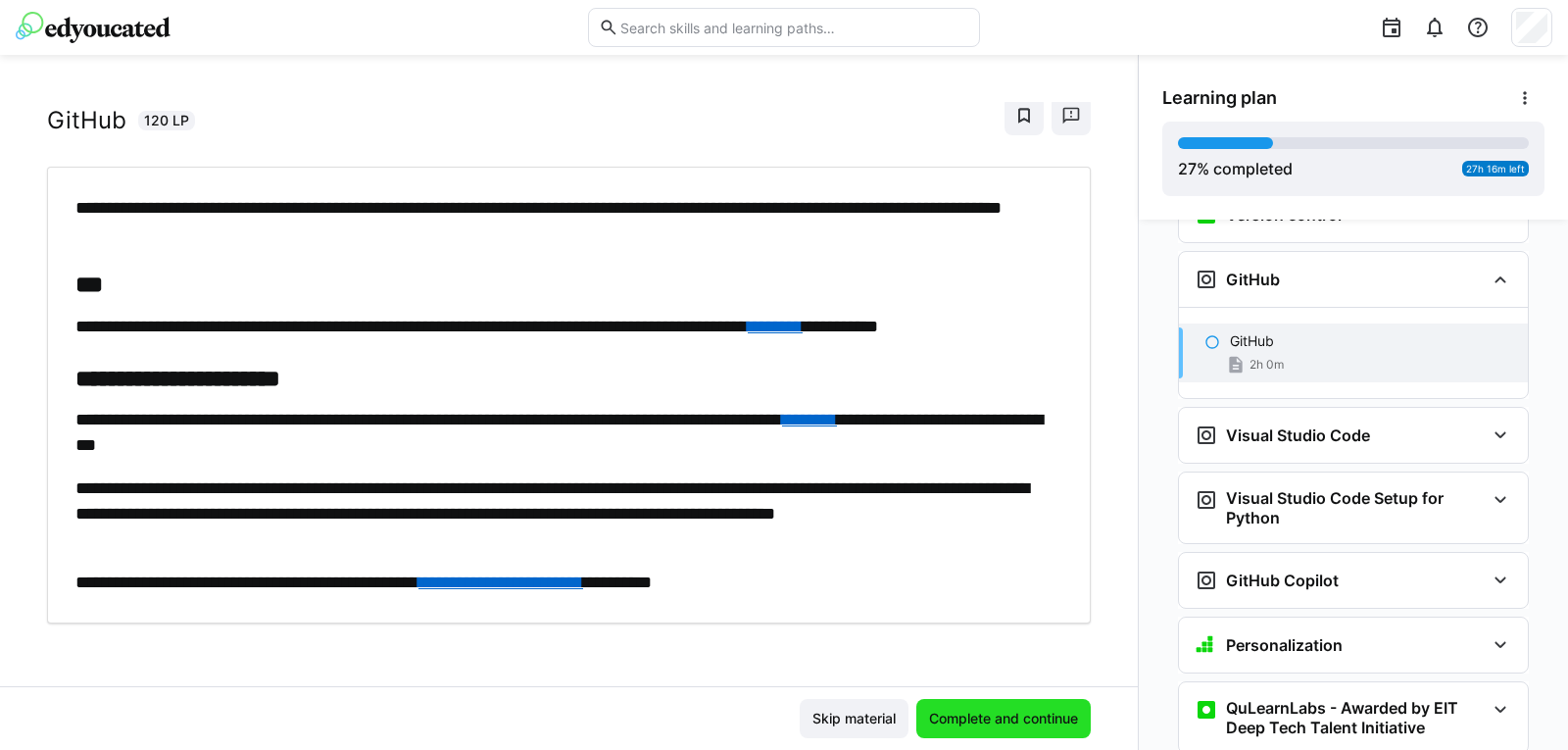
click at [945, 710] on span "Complete and continue" at bounding box center [1003, 718] width 155 height 20
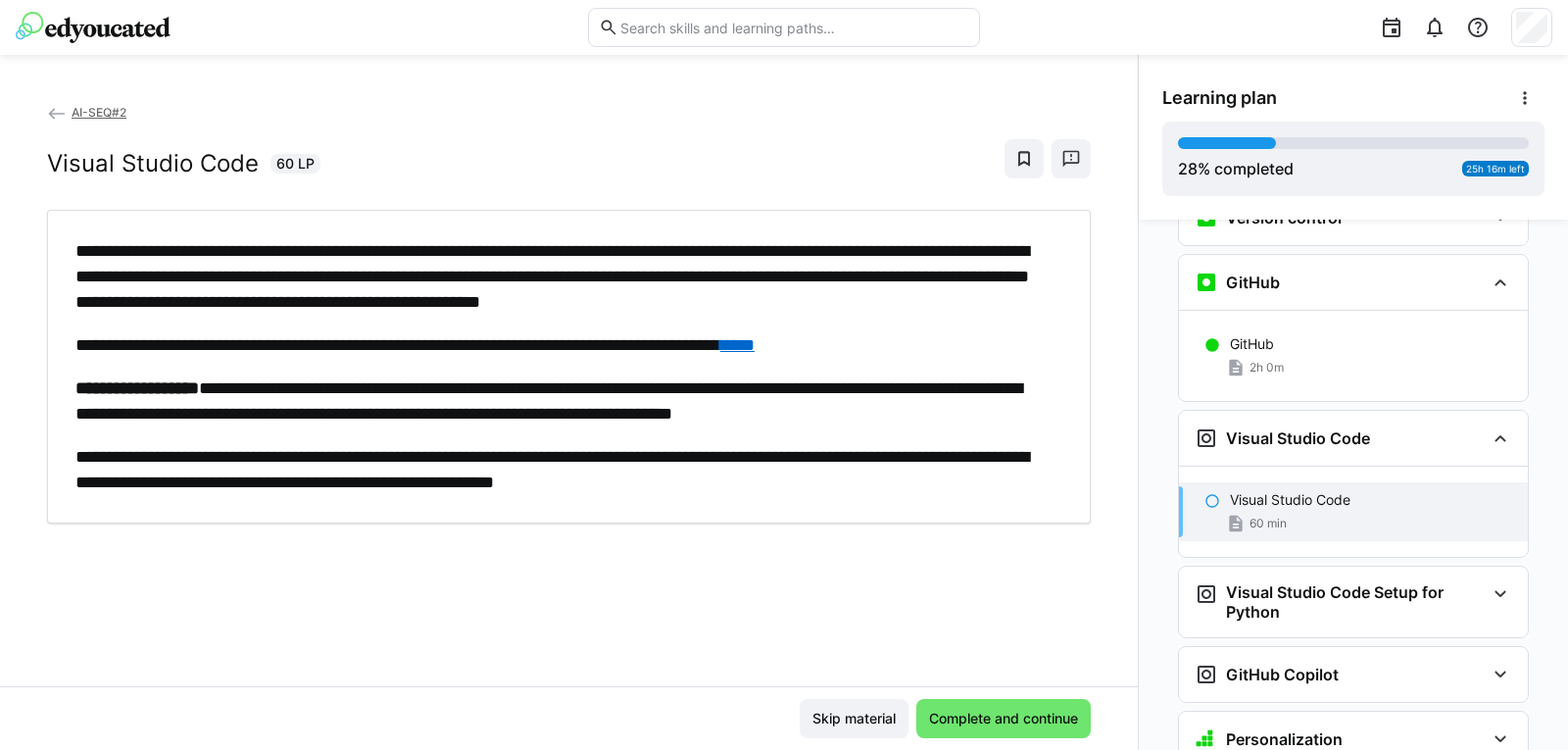
scroll to position [796, 0]
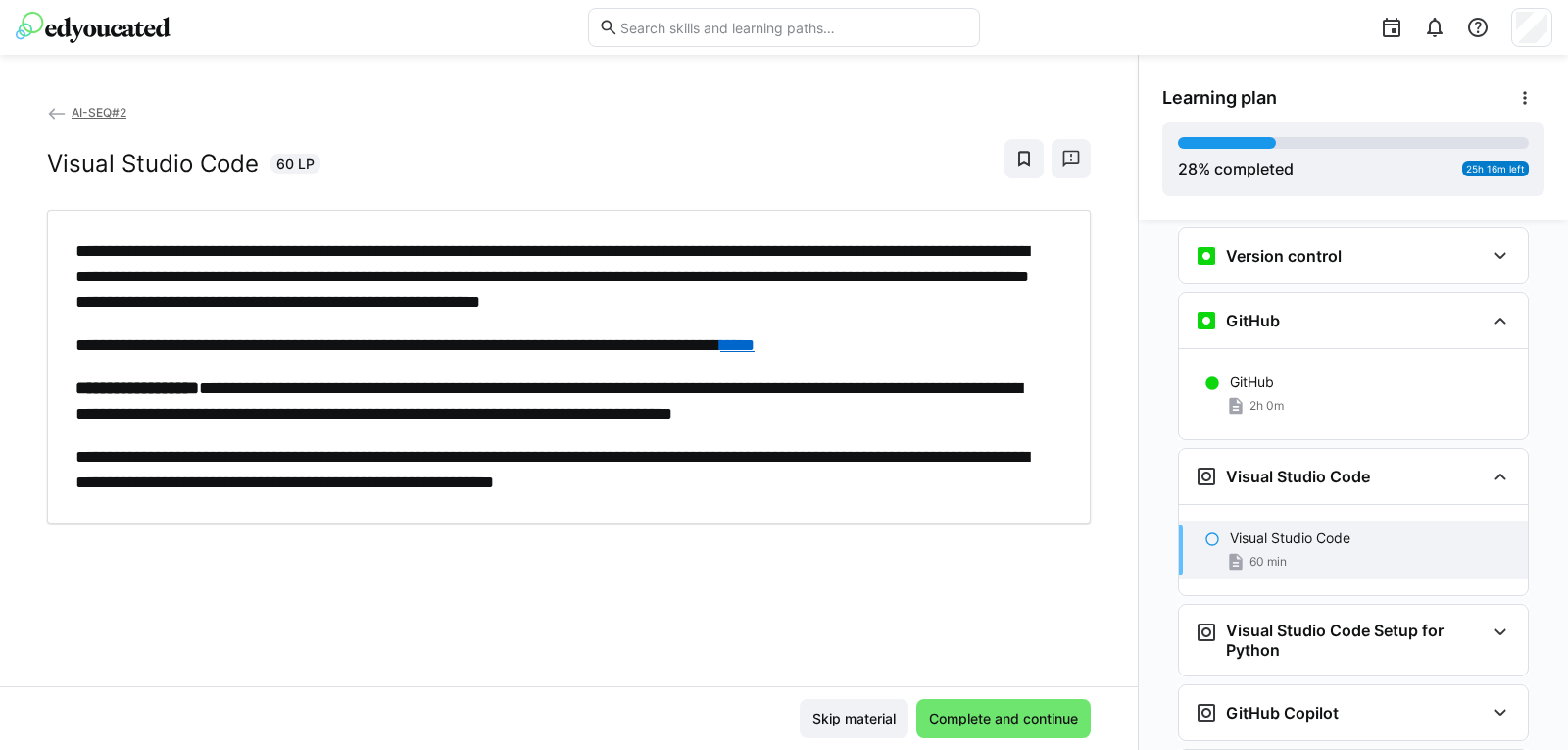
click at [755, 340] on link "****" at bounding box center [737, 345] width 35 height 18
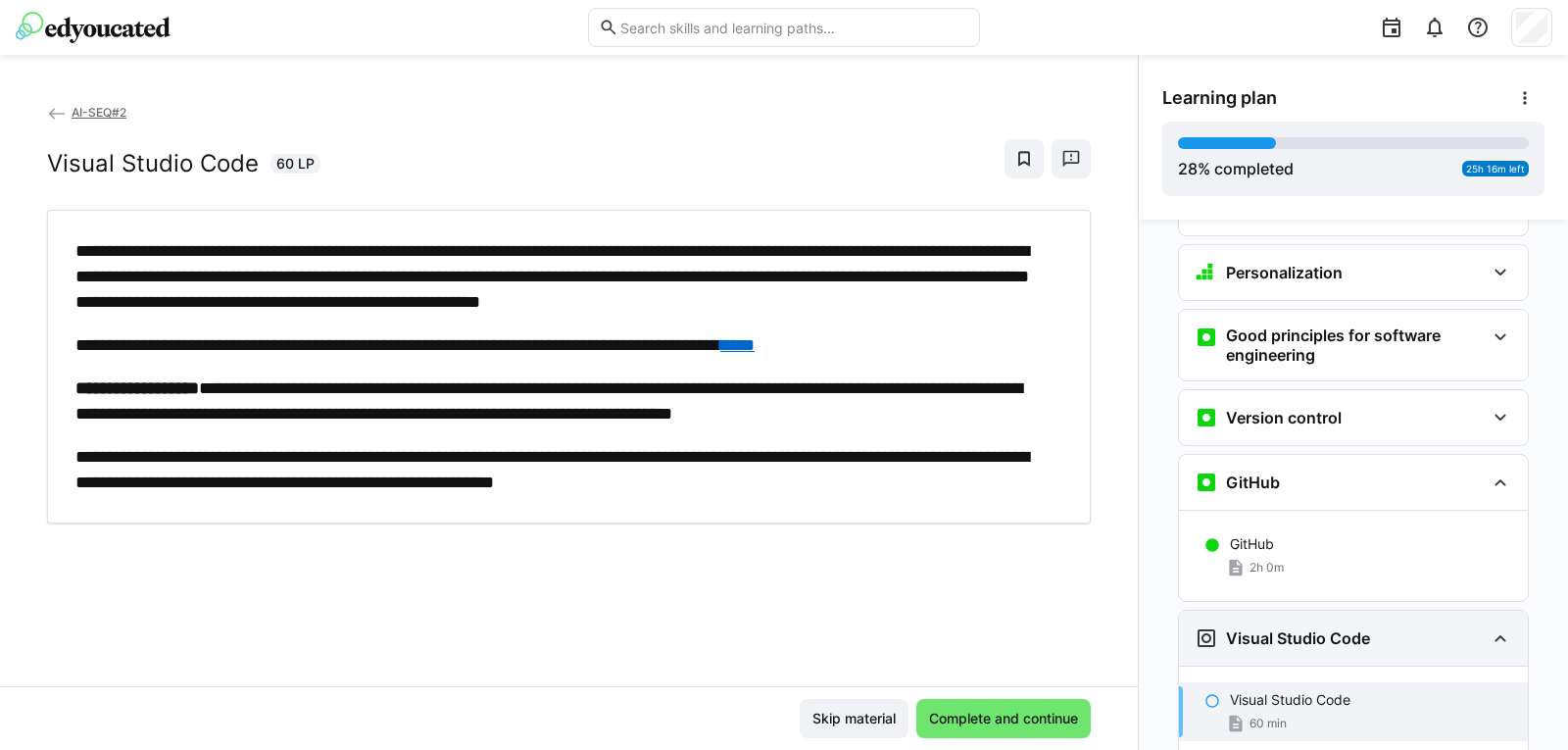
scroll to position [634, 0]
click at [1359, 471] on div "GitHub" at bounding box center [1340, 483] width 290 height 24
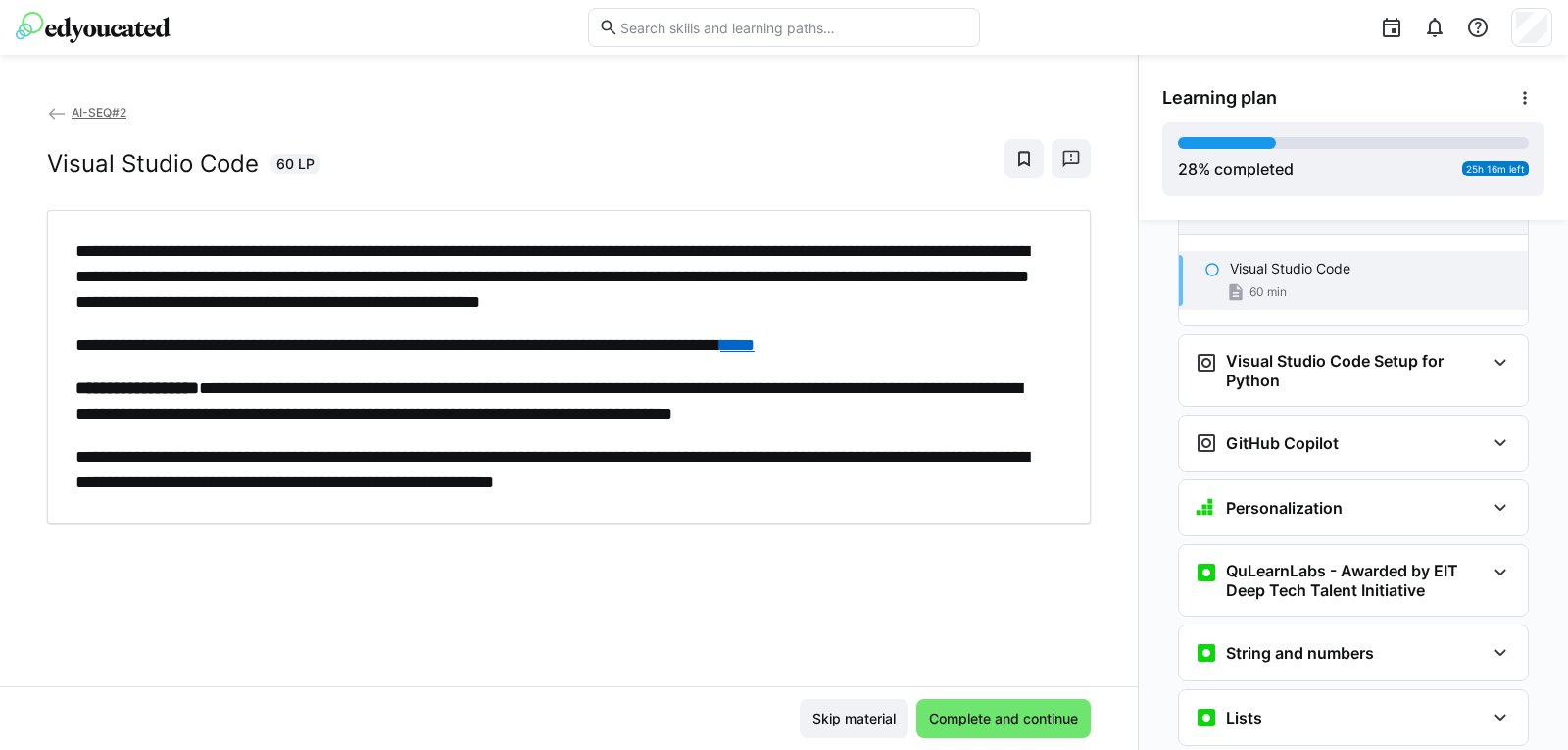
scroll to position [976, 0]
click at [1359, 430] on div "GitHub Copilot" at bounding box center [1340, 442] width 290 height 24
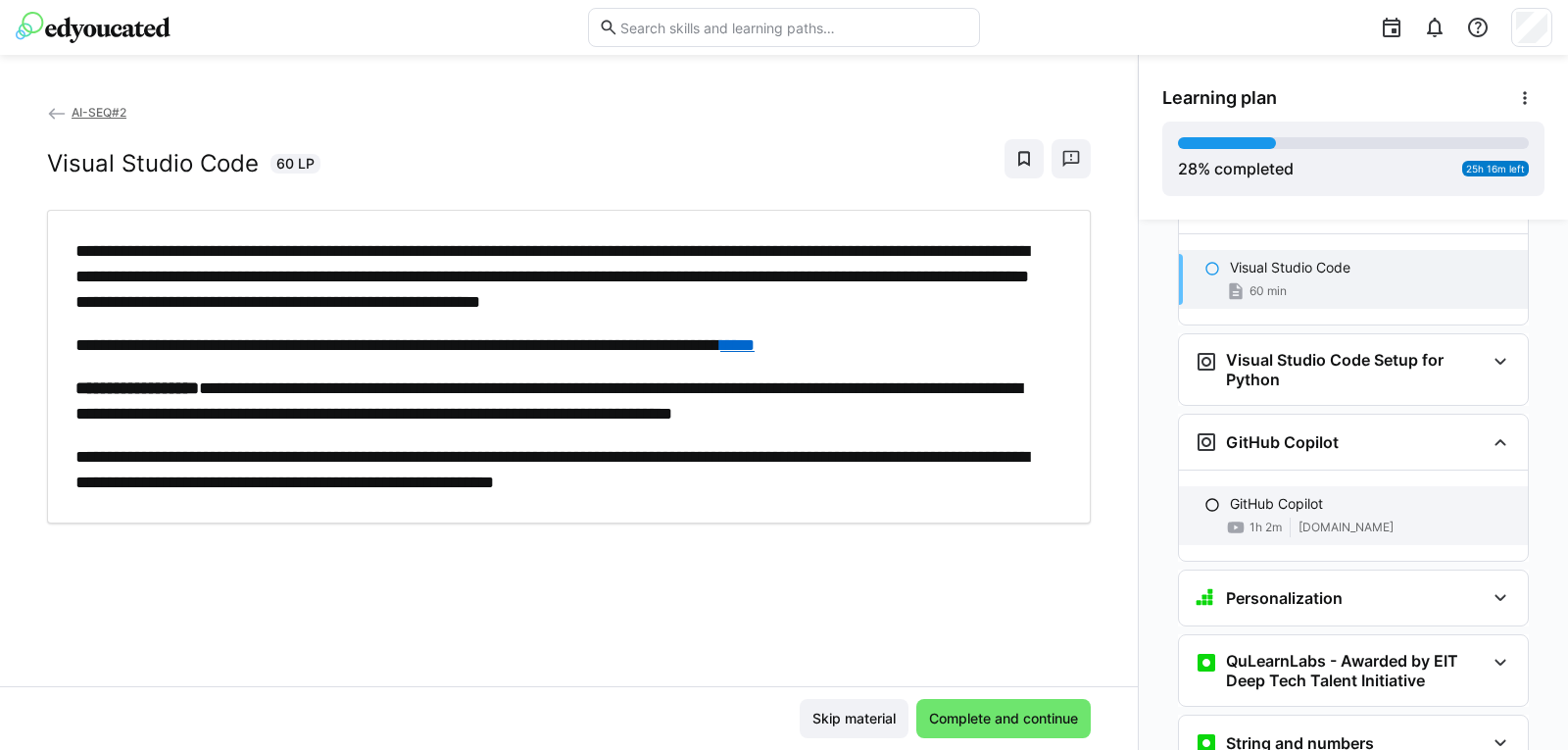
click at [1305, 520] on span "[DOMAIN_NAME]" at bounding box center [1346, 528] width 95 height 16
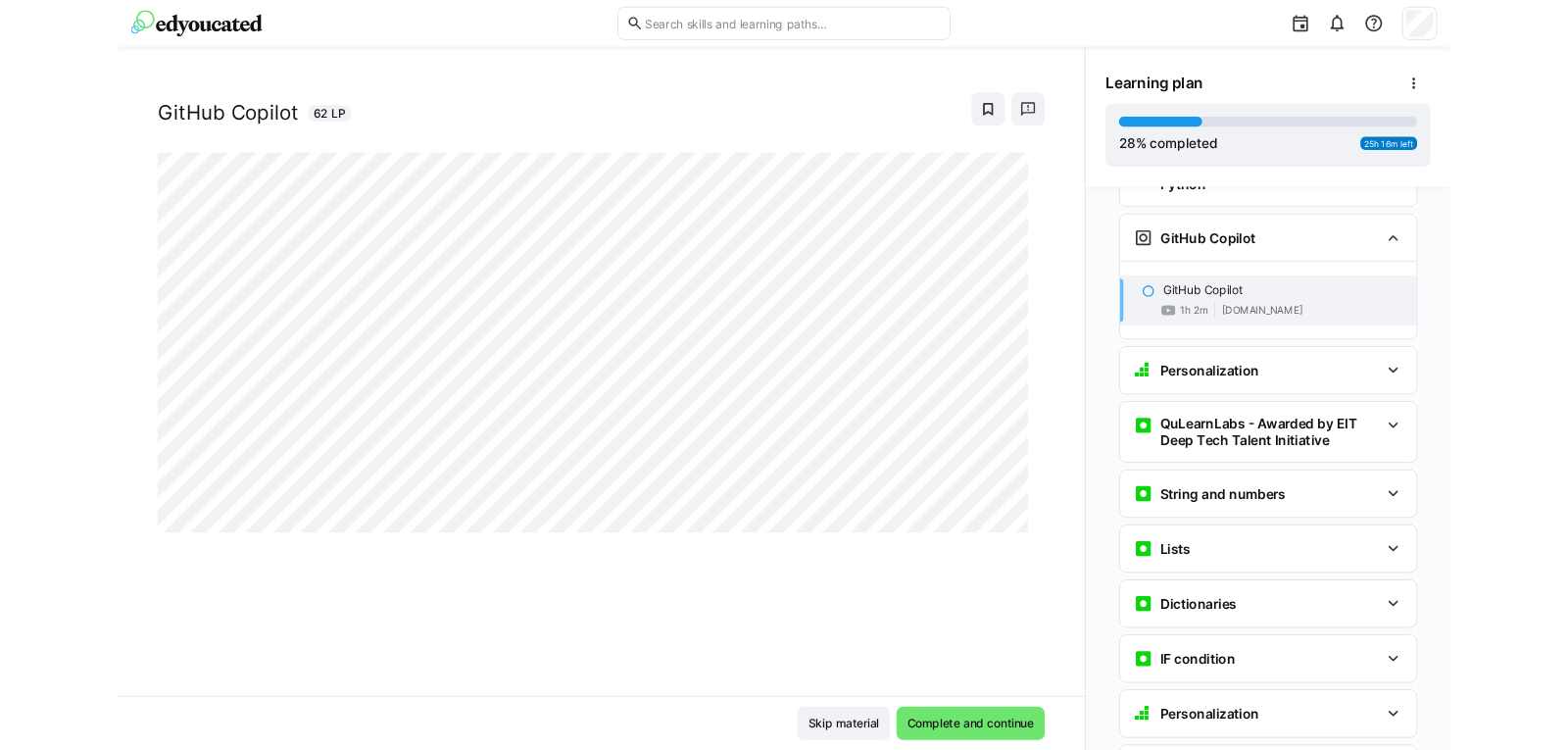
scroll to position [34, 0]
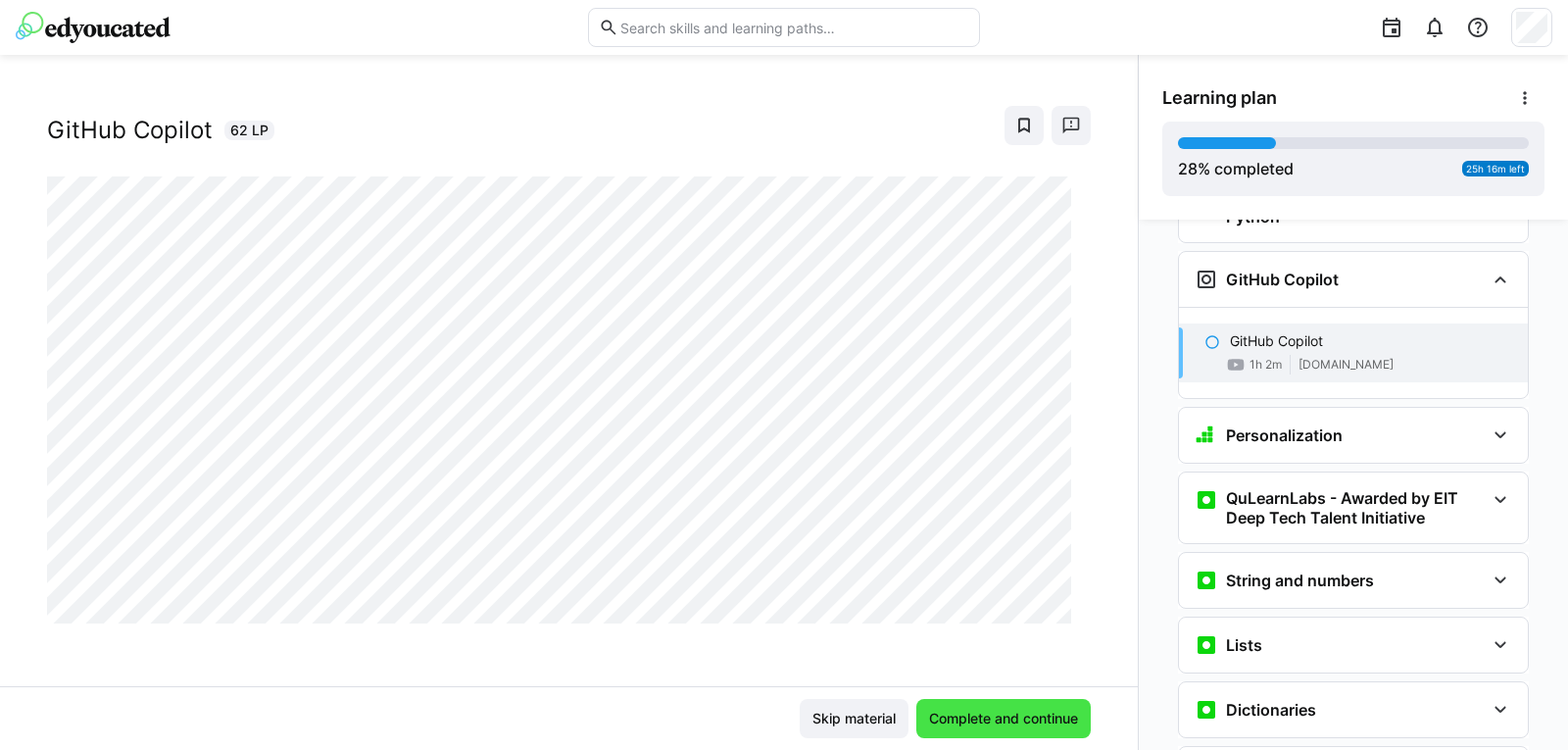
click at [952, 717] on span "Complete and continue" at bounding box center [1003, 718] width 155 height 20
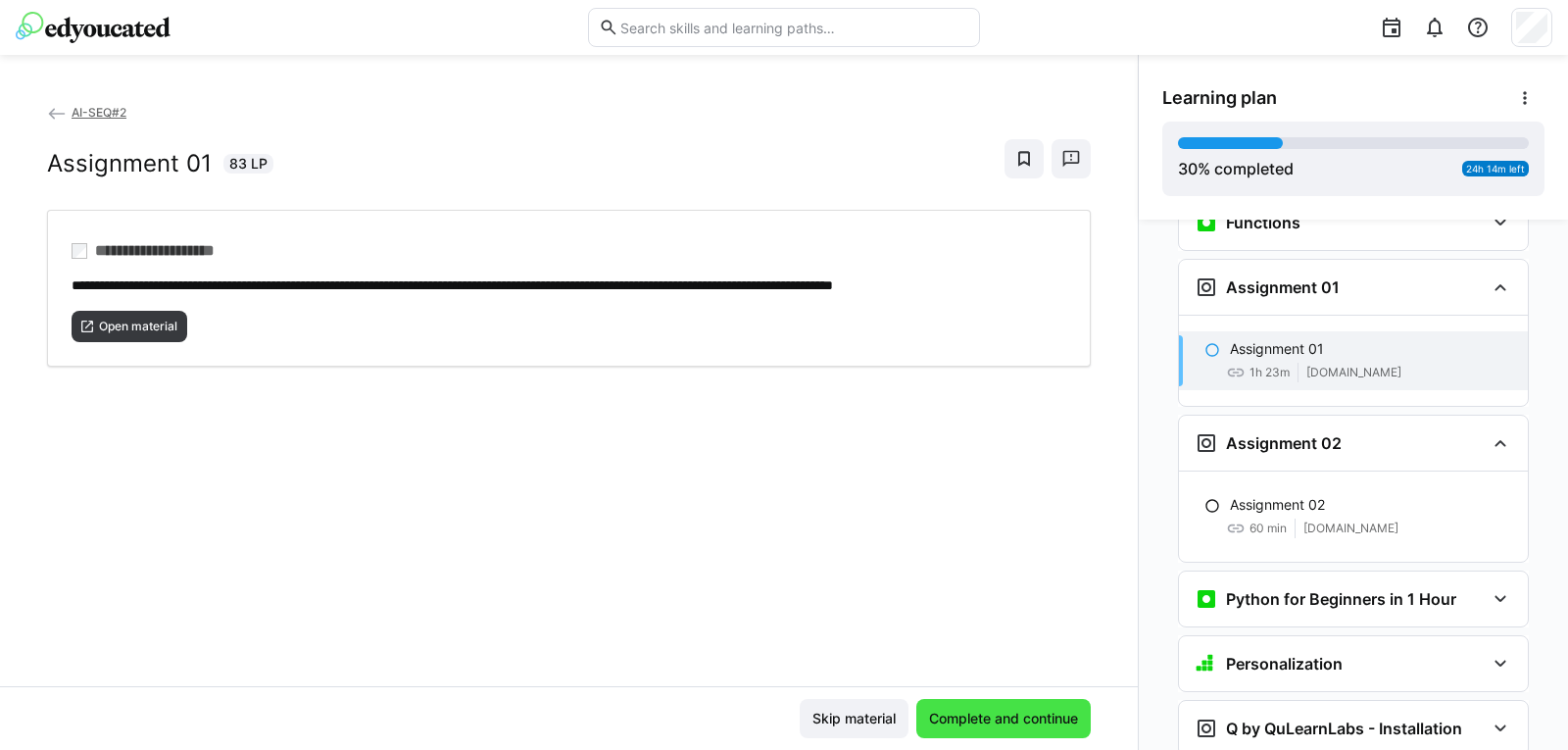
scroll to position [1958, 0]
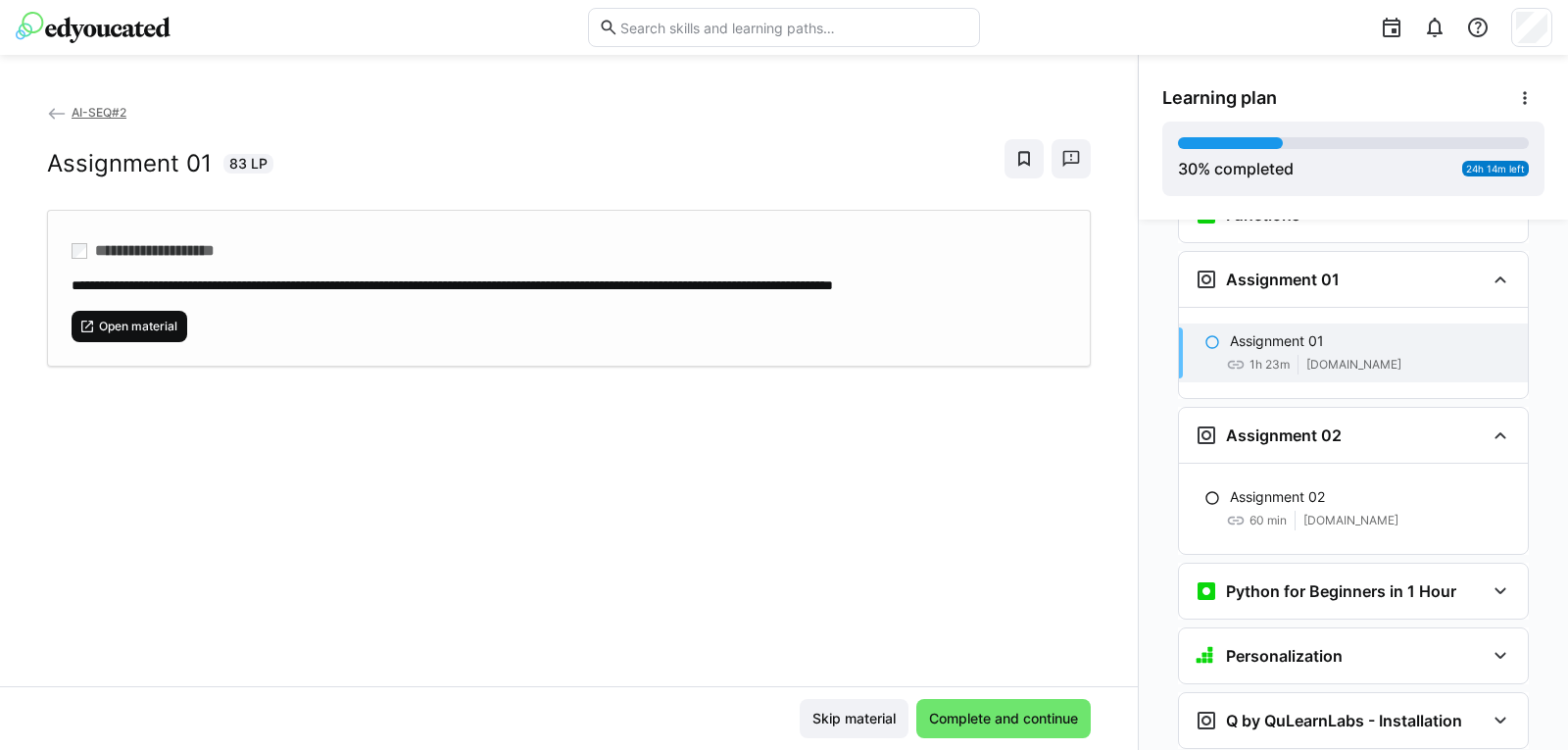
click at [117, 334] on span "Open material" at bounding box center [137, 326] width 82 height 16
